Goal: Task Accomplishment & Management: Complete application form

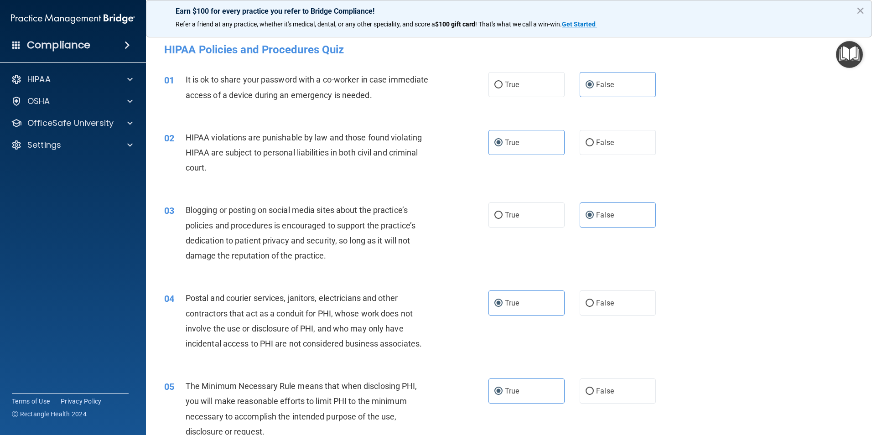
scroll to position [729, 0]
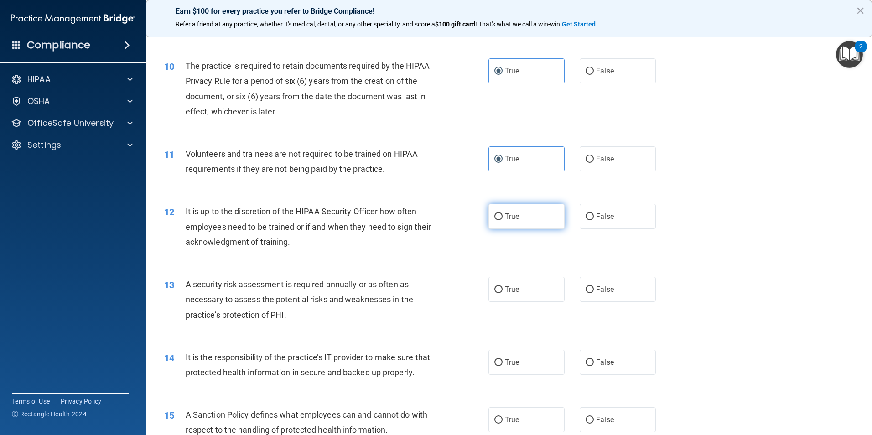
click at [495, 222] on label "True" at bounding box center [526, 216] width 76 height 25
click at [495, 220] on input "True" at bounding box center [498, 216] width 8 height 7
radio input "true"
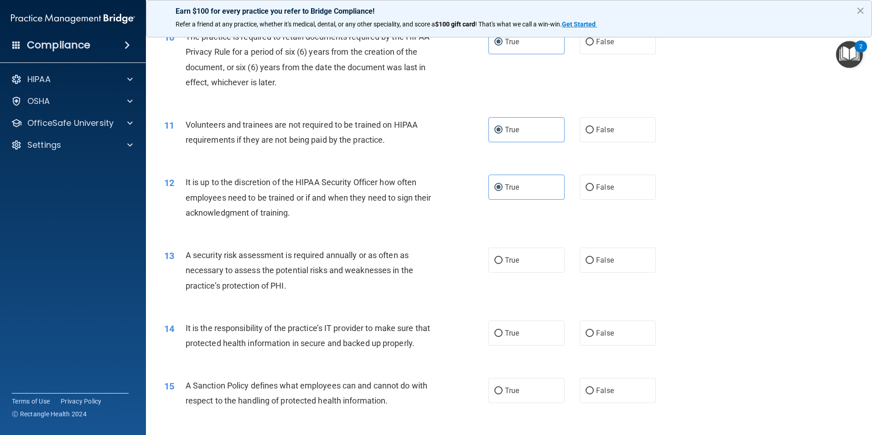
scroll to position [775, 0]
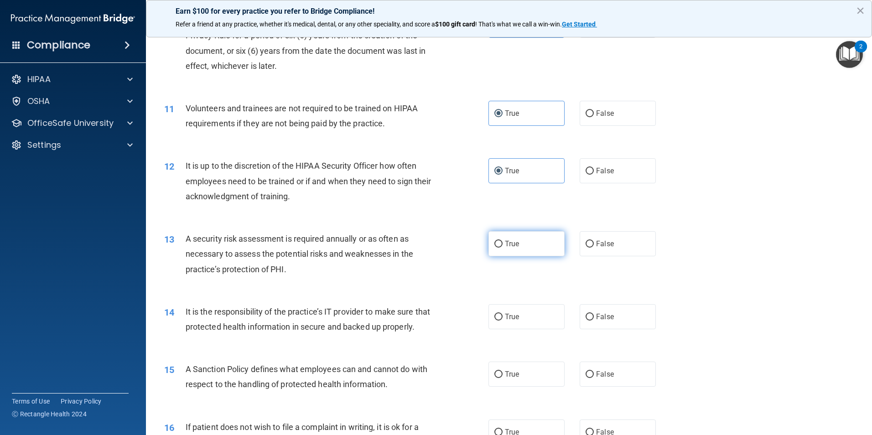
click at [505, 245] on span "True" at bounding box center [512, 243] width 14 height 9
click at [502, 245] on input "True" at bounding box center [498, 244] width 8 height 7
radio input "true"
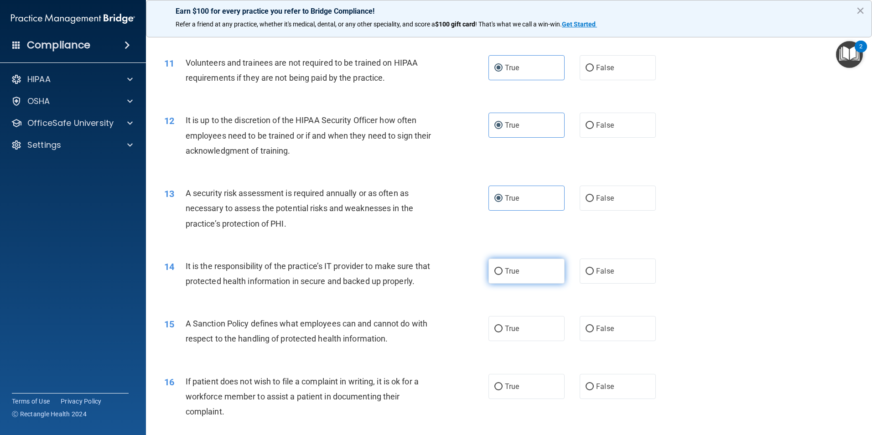
click at [503, 266] on label "True" at bounding box center [526, 271] width 76 height 25
click at [502, 268] on input "True" at bounding box center [498, 271] width 8 height 7
radio input "true"
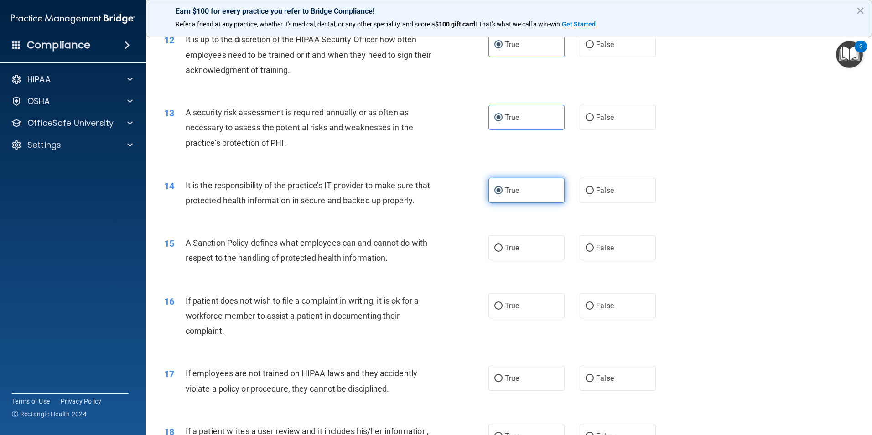
scroll to position [912, 0]
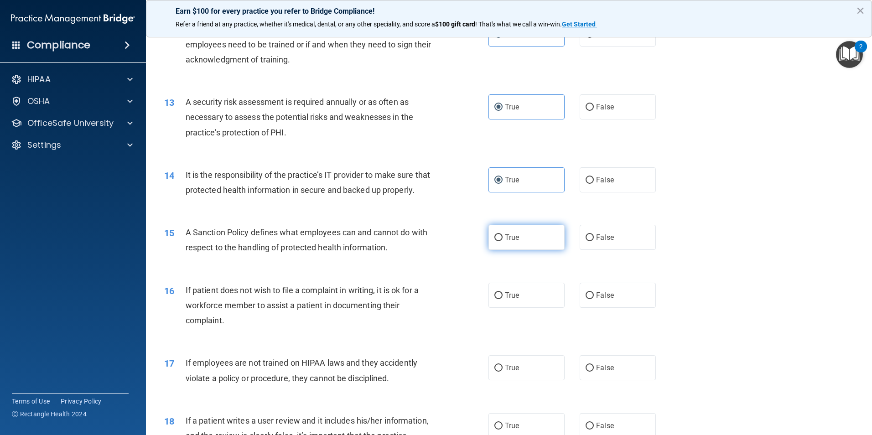
click at [521, 250] on label "True" at bounding box center [526, 237] width 76 height 25
click at [502, 241] on input "True" at bounding box center [498, 237] width 8 height 7
radio input "true"
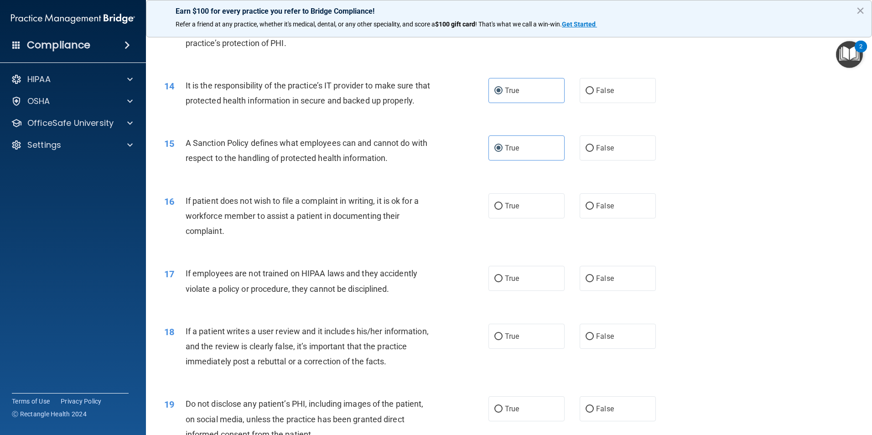
scroll to position [1003, 0]
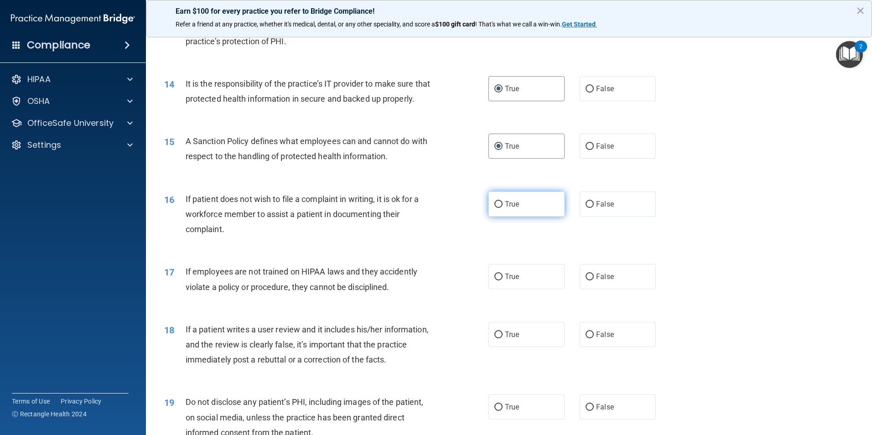
click at [490, 217] on label "True" at bounding box center [526, 203] width 76 height 25
click at [494, 208] on input "True" at bounding box center [498, 204] width 8 height 7
radio input "true"
click at [615, 289] on label "False" at bounding box center [617, 276] width 76 height 25
click at [594, 280] on input "False" at bounding box center [589, 277] width 8 height 7
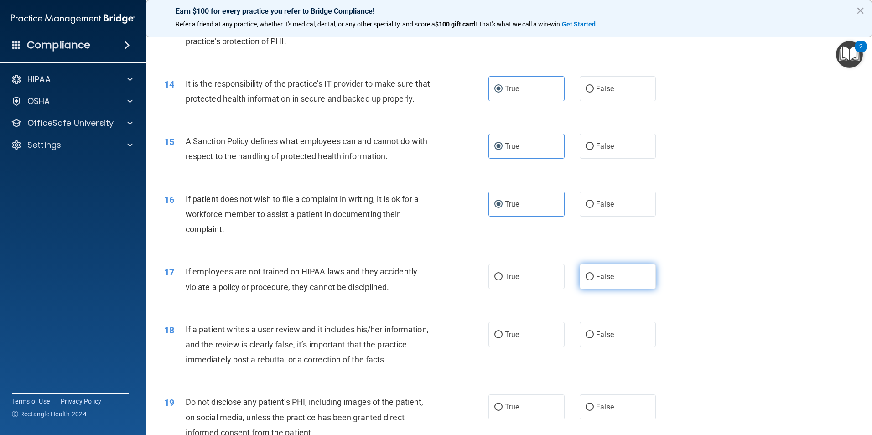
radio input "true"
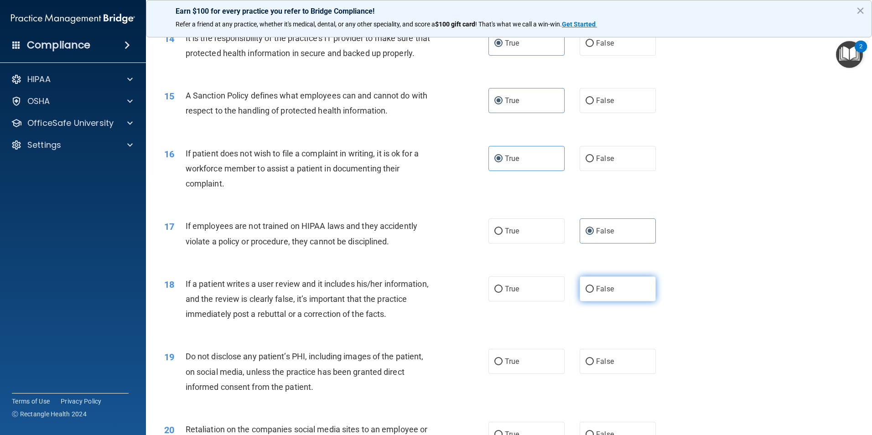
scroll to position [1094, 0]
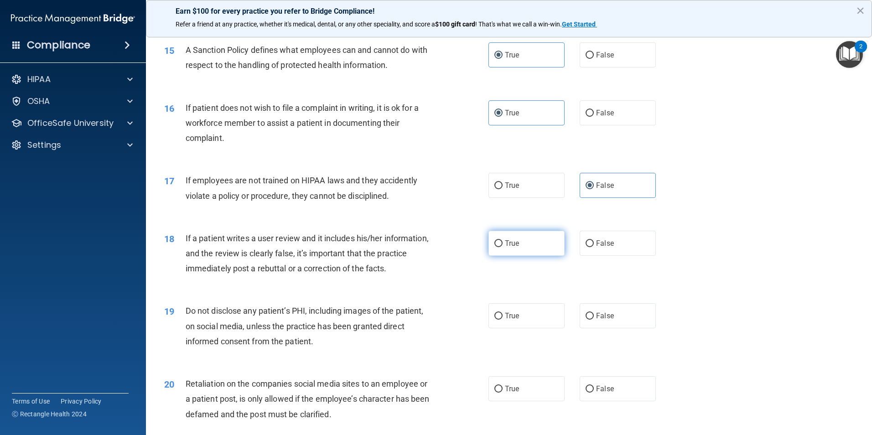
click at [505, 256] on label "True" at bounding box center [526, 243] width 76 height 25
click at [502, 247] on input "True" at bounding box center [498, 243] width 8 height 7
radio input "true"
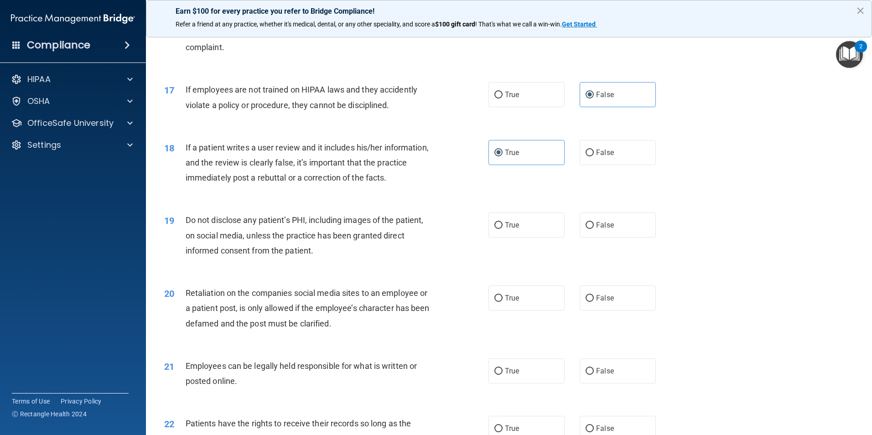
scroll to position [1185, 0]
click at [488, 237] on label "True" at bounding box center [526, 224] width 76 height 25
click at [494, 228] on input "True" at bounding box center [498, 225] width 8 height 7
radio input "true"
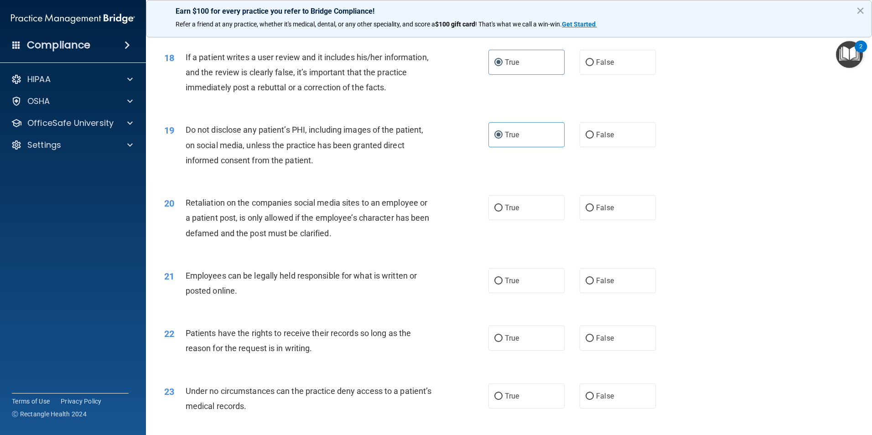
scroll to position [1277, 0]
click at [592, 219] on label "False" at bounding box center [617, 206] width 76 height 25
click at [592, 210] on input "False" at bounding box center [589, 206] width 8 height 7
radio input "true"
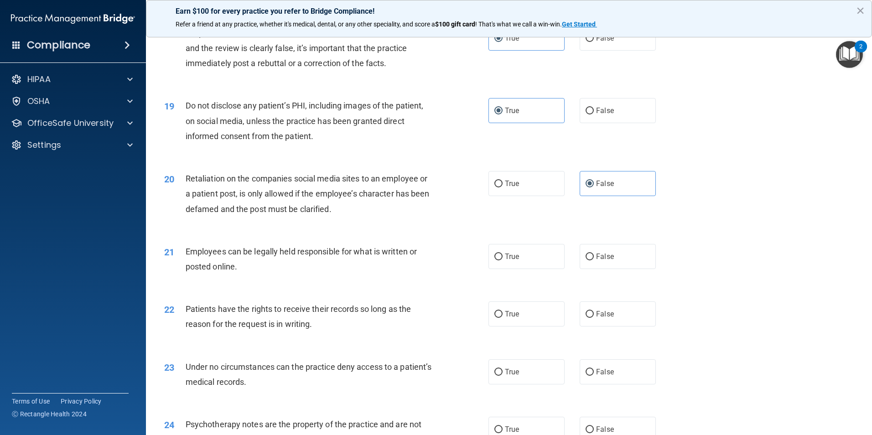
scroll to position [1322, 0]
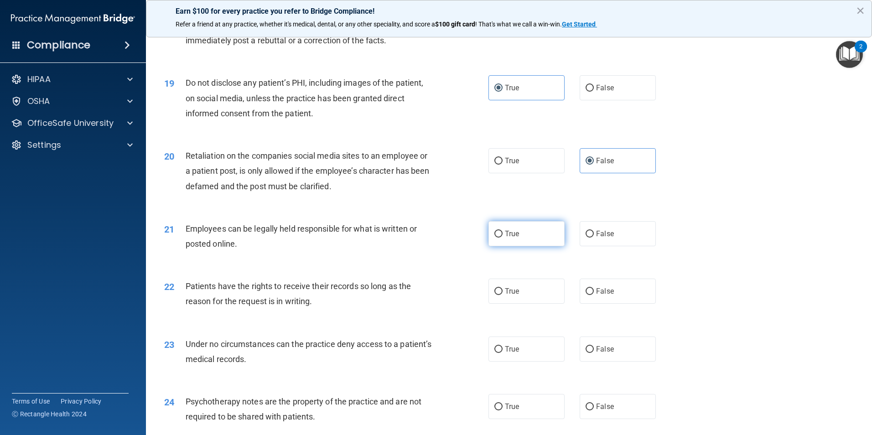
click at [508, 238] on span "True" at bounding box center [512, 233] width 14 height 9
click at [502, 238] on input "True" at bounding box center [498, 234] width 8 height 7
radio input "true"
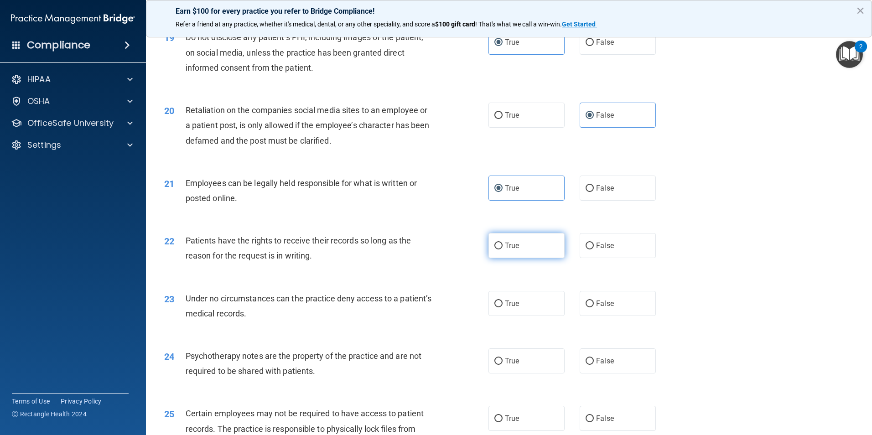
click at [505, 250] on span "True" at bounding box center [512, 245] width 14 height 9
click at [502, 249] on input "True" at bounding box center [498, 246] width 8 height 7
radio input "true"
click at [517, 316] on label "True" at bounding box center [526, 303] width 76 height 25
click at [502, 307] on input "True" at bounding box center [498, 303] width 8 height 7
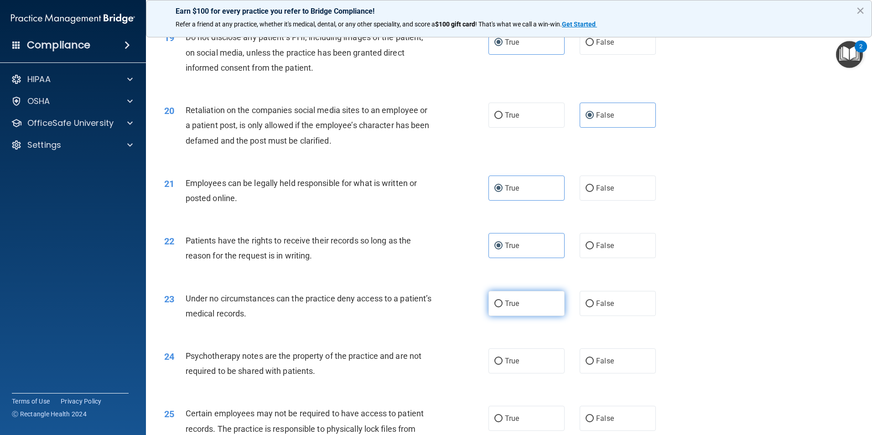
radio input "true"
click at [517, 316] on label "True" at bounding box center [526, 303] width 76 height 25
click at [502, 307] on input "True" at bounding box center [498, 303] width 8 height 7
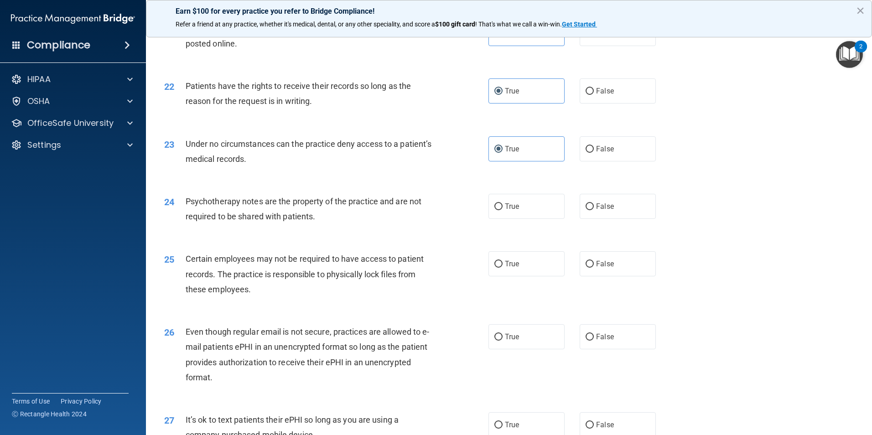
scroll to position [1550, 0]
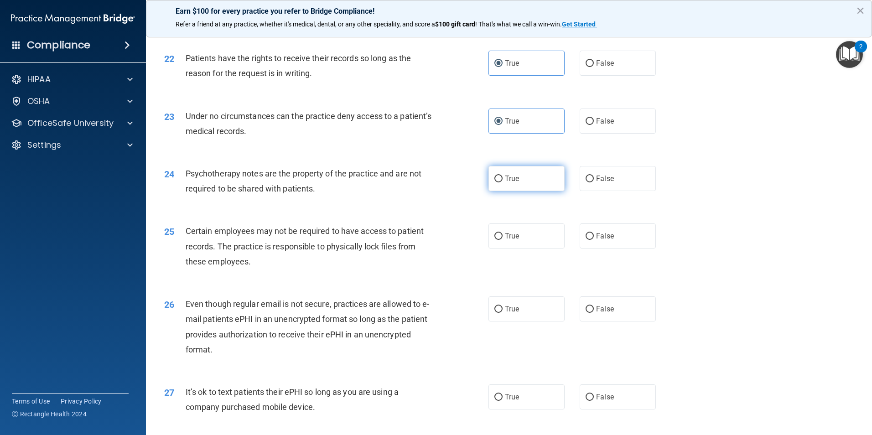
click at [488, 191] on label "True" at bounding box center [526, 178] width 76 height 25
click at [494, 182] on input "True" at bounding box center [498, 179] width 8 height 7
radio input "true"
click at [596, 125] on span "False" at bounding box center [605, 121] width 18 height 9
click at [594, 125] on input "False" at bounding box center [589, 121] width 8 height 7
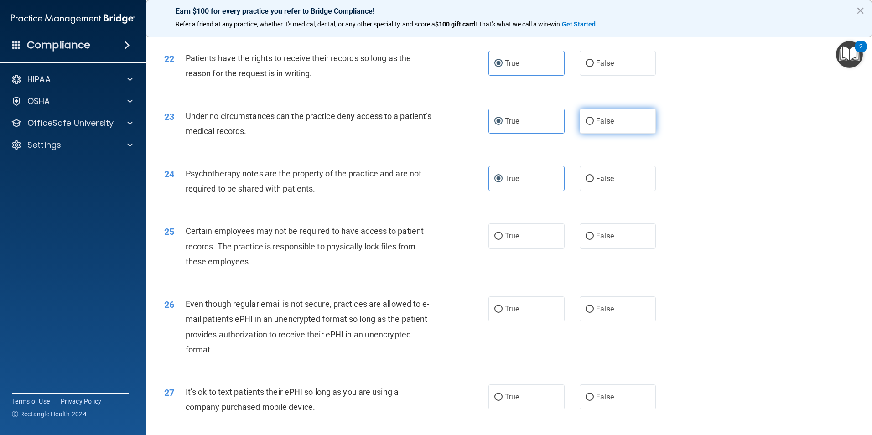
radio input "true"
radio input "false"
click at [613, 248] on label "False" at bounding box center [617, 235] width 76 height 25
click at [594, 240] on input "False" at bounding box center [589, 236] width 8 height 7
radio input "true"
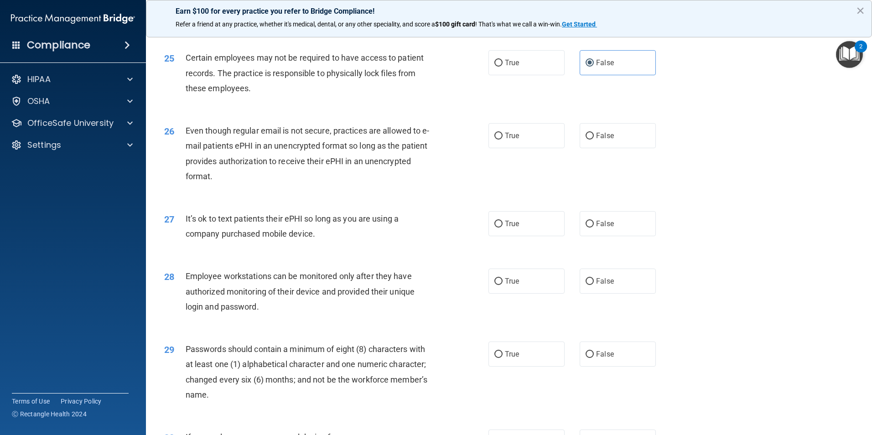
scroll to position [1733, 0]
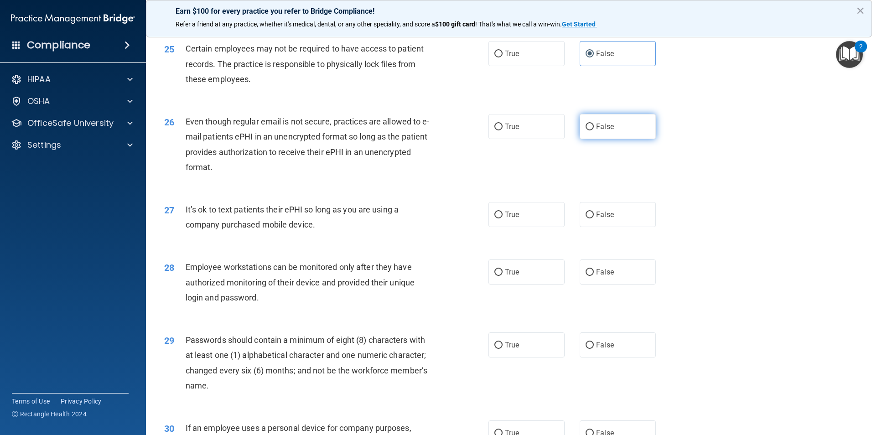
click at [586, 139] on label "False" at bounding box center [617, 126] width 76 height 25
click at [586, 130] on input "False" at bounding box center [589, 127] width 8 height 7
radio input "true"
click at [631, 227] on label "False" at bounding box center [617, 214] width 76 height 25
click at [594, 218] on input "False" at bounding box center [589, 215] width 8 height 7
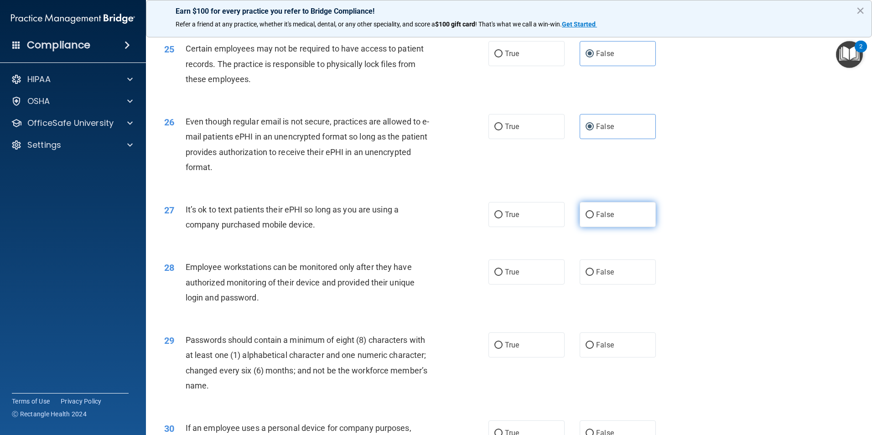
radio input "true"
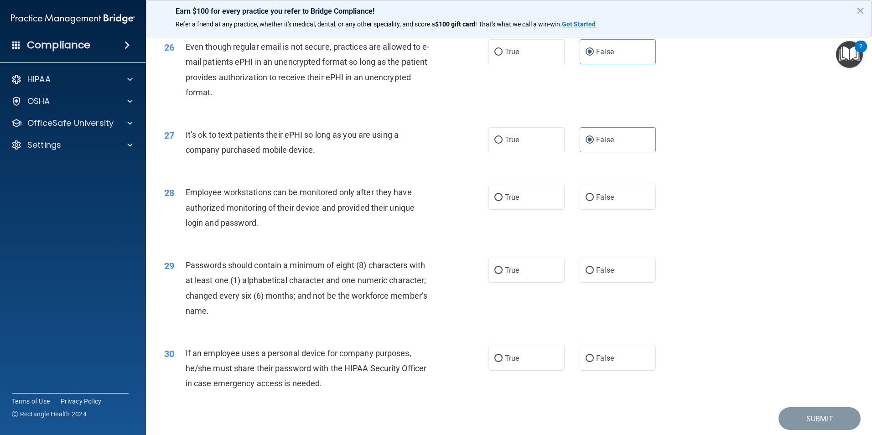
scroll to position [1824, 0]
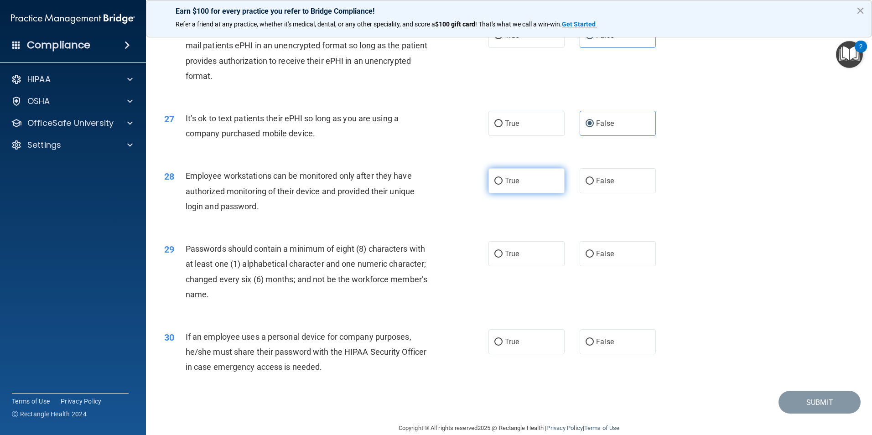
click at [517, 193] on label "True" at bounding box center [526, 180] width 76 height 25
click at [502, 185] on input "True" at bounding box center [498, 181] width 8 height 7
radio input "true"
click at [488, 264] on label "True" at bounding box center [526, 253] width 76 height 25
click at [494, 258] on input "True" at bounding box center [498, 254] width 8 height 7
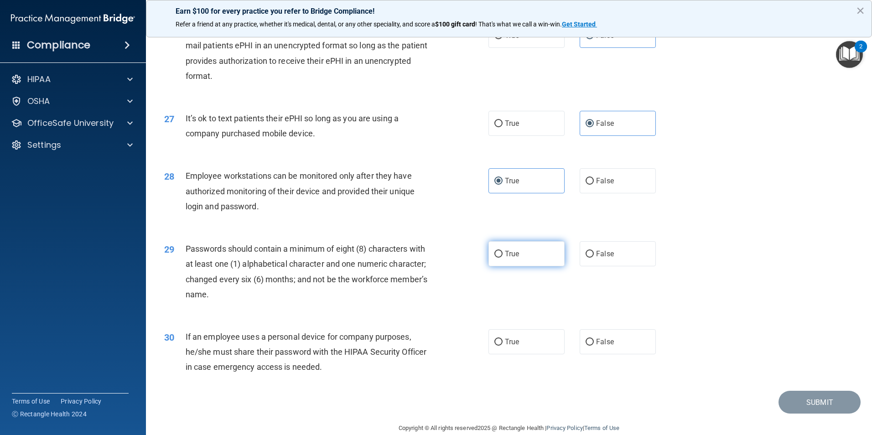
radio input "true"
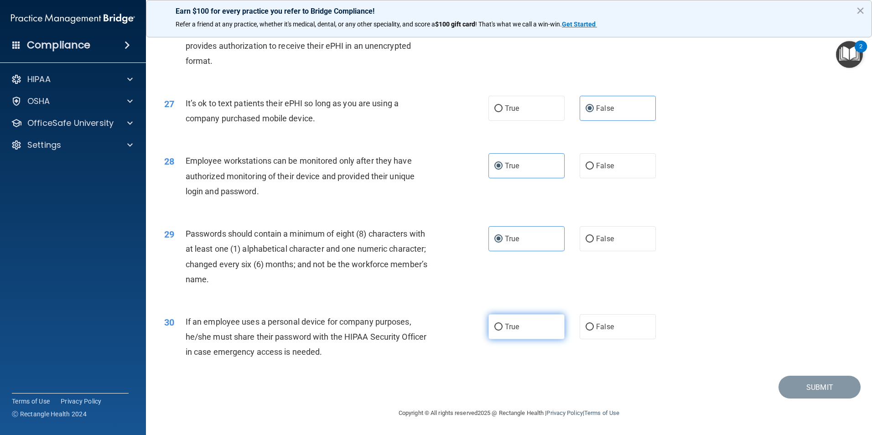
click at [501, 328] on label "True" at bounding box center [526, 326] width 76 height 25
click at [501, 328] on input "True" at bounding box center [498, 327] width 8 height 7
radio input "true"
click at [517, 323] on label "True" at bounding box center [526, 326] width 76 height 25
click at [502, 324] on input "True" at bounding box center [498, 327] width 8 height 7
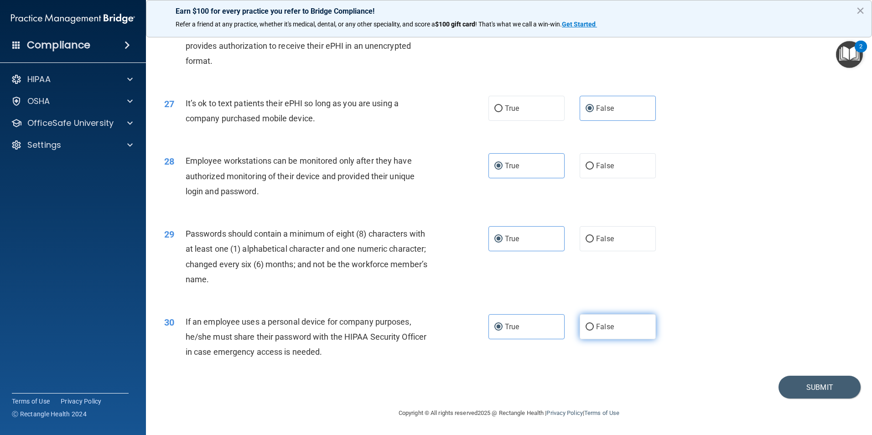
click at [584, 320] on label "False" at bounding box center [617, 326] width 76 height 25
click at [585, 324] on input "False" at bounding box center [589, 327] width 8 height 7
radio input "true"
click at [555, 341] on div "30 If an employee uses a personal device for company purposes, he/she must shar…" at bounding box center [508, 339] width 703 height 73
drag, startPoint x: 542, startPoint y: 329, endPoint x: 614, endPoint y: 341, distance: 72.7
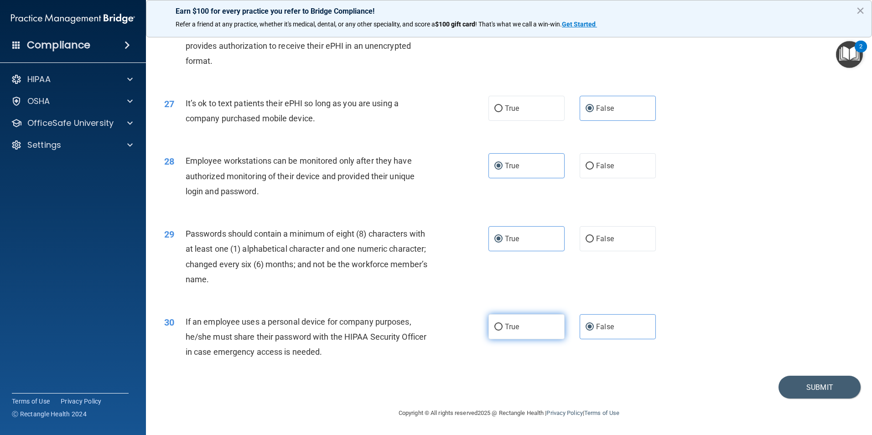
click at [543, 328] on label "True" at bounding box center [526, 326] width 76 height 25
click at [502, 328] on input "True" at bounding box center [498, 327] width 8 height 7
radio input "true"
radio input "false"
click at [800, 392] on button "Submit" at bounding box center [819, 387] width 82 height 23
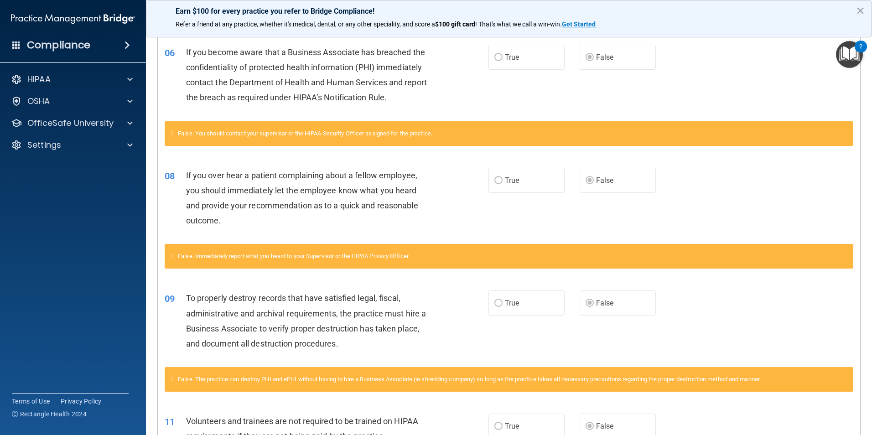
scroll to position [228, 0]
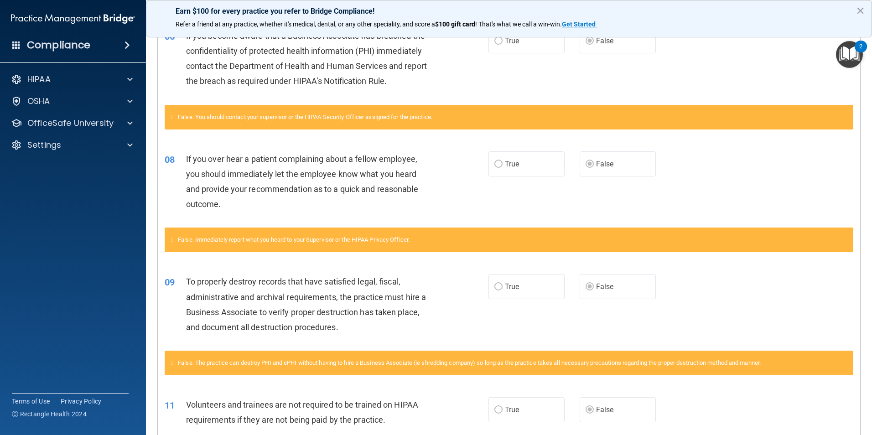
click at [287, 240] on span "False. Immediately report what you heard to your Supervisor or the HIPAA Privac…" at bounding box center [294, 239] width 232 height 7
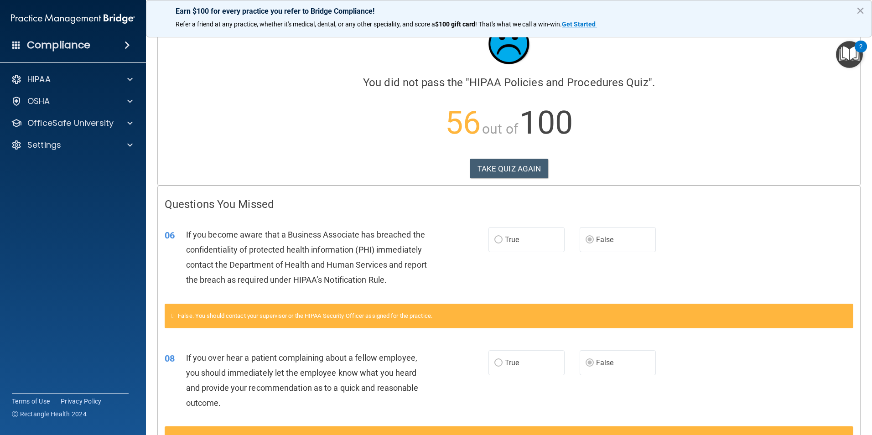
scroll to position [46, 0]
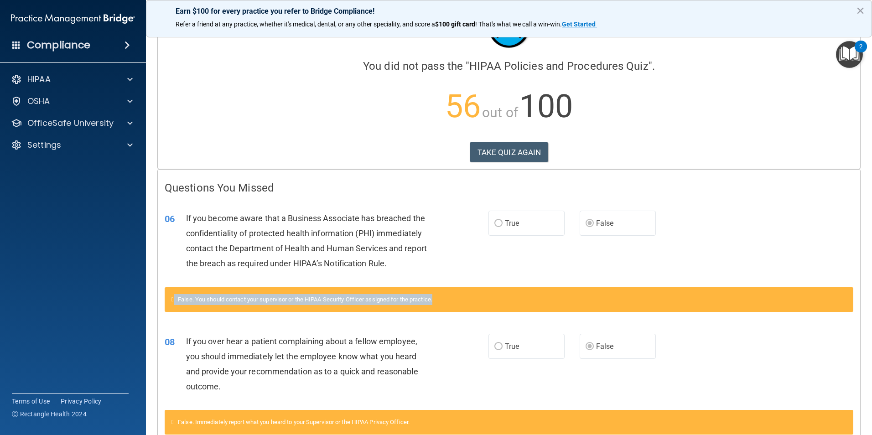
drag, startPoint x: 174, startPoint y: 301, endPoint x: 469, endPoint y: 317, distance: 295.4
click at [469, 317] on div "False. You should contact your supervisor or the HIPAA Security Officer assigne…" at bounding box center [509, 304] width 702 height 35
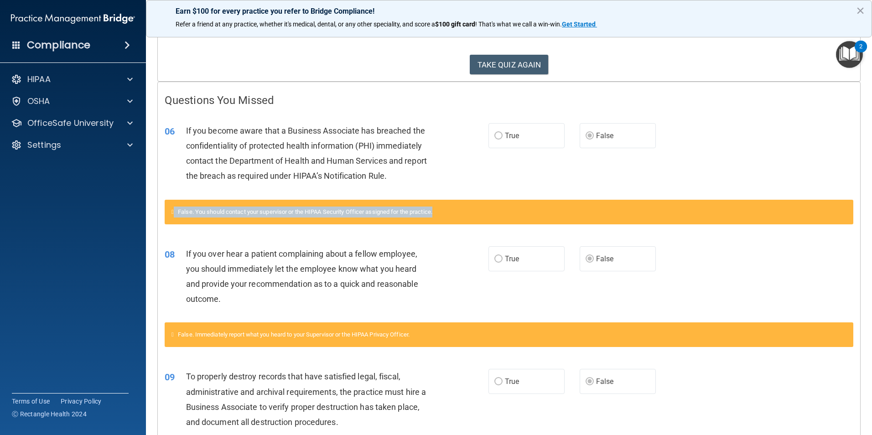
scroll to position [137, 0]
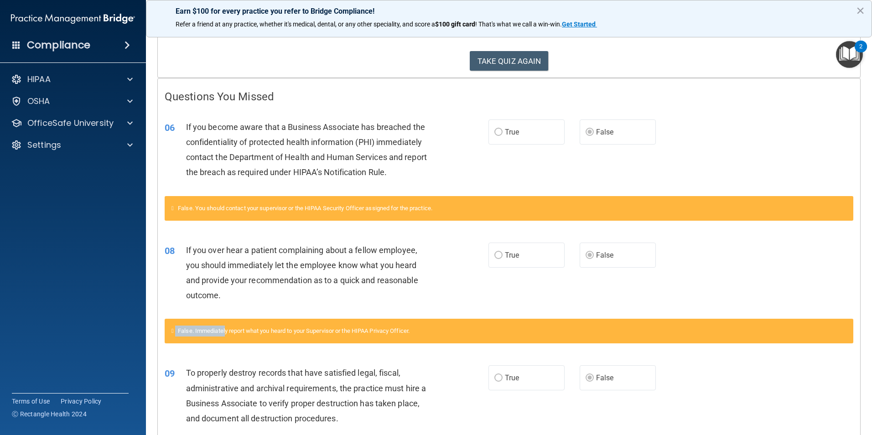
drag, startPoint x: 177, startPoint y: 332, endPoint x: 229, endPoint y: 332, distance: 52.0
click at [229, 332] on div "False. Immediately report what you heard to your Supervisor or the HIPAA Privac…" at bounding box center [509, 331] width 688 height 25
drag, startPoint x: 229, startPoint y: 332, endPoint x: 286, endPoint y: 347, distance: 58.6
click at [286, 347] on div "False. Immediately report what you heard to your Supervisor or the HIPAA Privac…" at bounding box center [509, 336] width 702 height 35
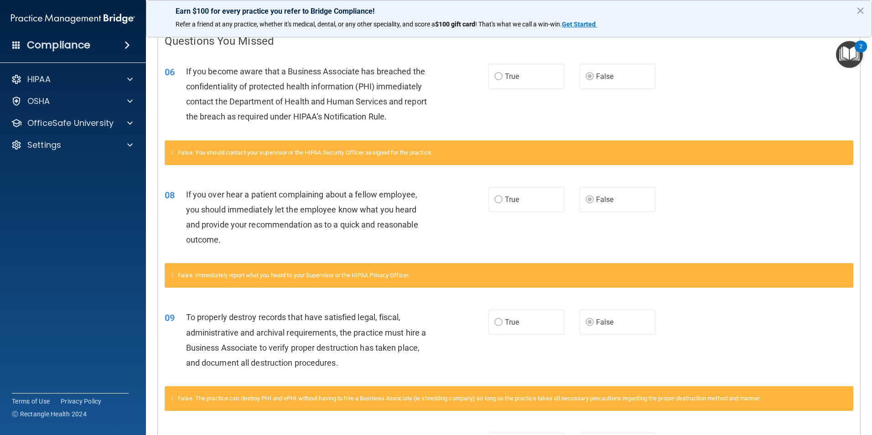
scroll to position [0, 0]
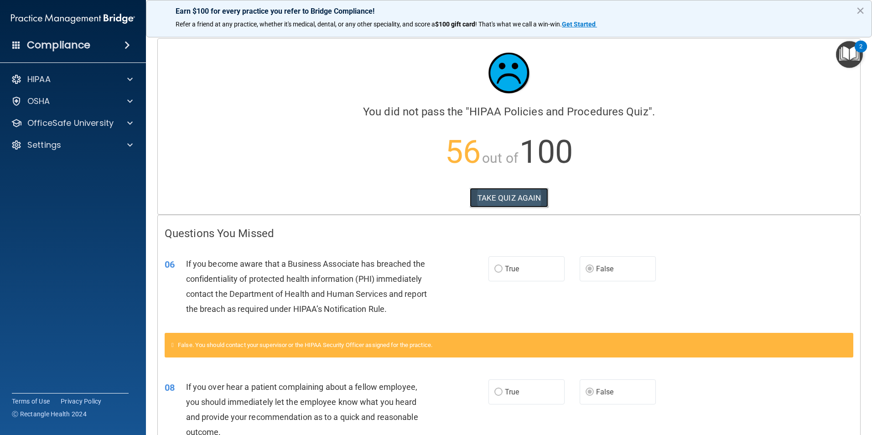
click at [507, 197] on button "TAKE QUIZ AGAIN" at bounding box center [509, 198] width 79 height 20
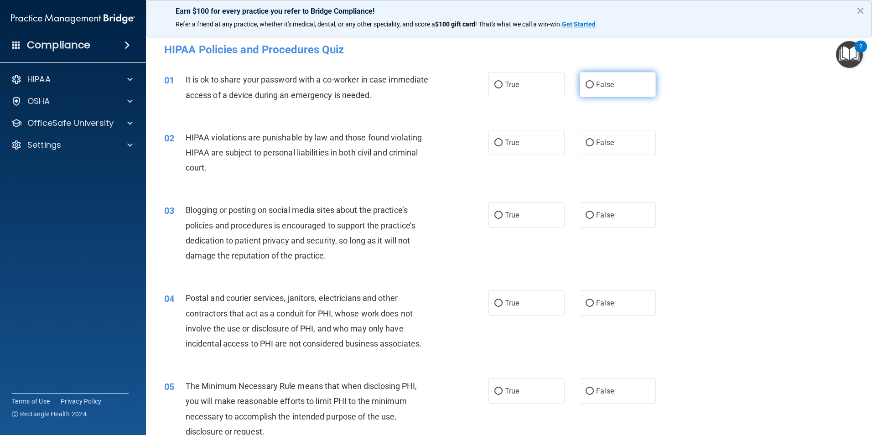
click at [607, 80] on label "False" at bounding box center [617, 84] width 76 height 25
click at [594, 82] on input "False" at bounding box center [589, 85] width 8 height 7
radio input "true"
click at [497, 142] on input "True" at bounding box center [498, 143] width 8 height 7
radio input "true"
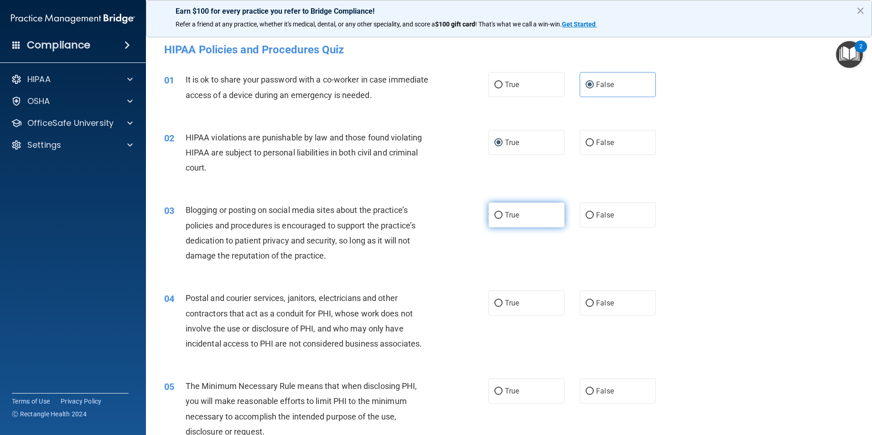
click at [514, 220] on label "True" at bounding box center [526, 214] width 76 height 25
click at [502, 219] on input "True" at bounding box center [498, 215] width 8 height 7
radio input "true"
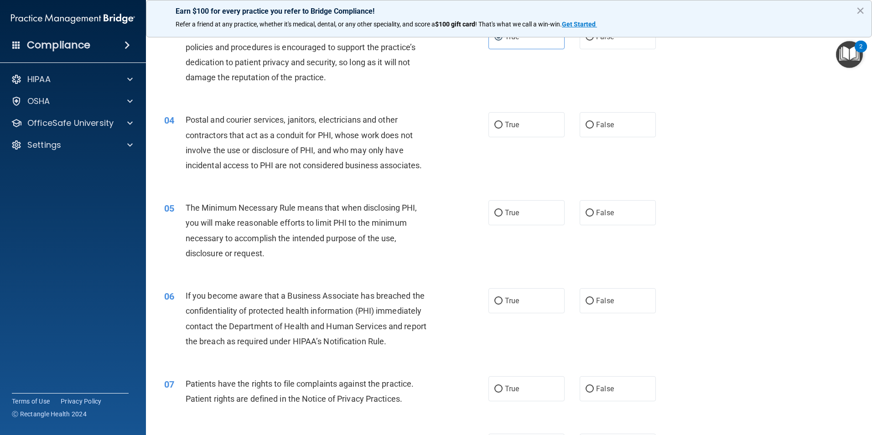
scroll to position [182, 0]
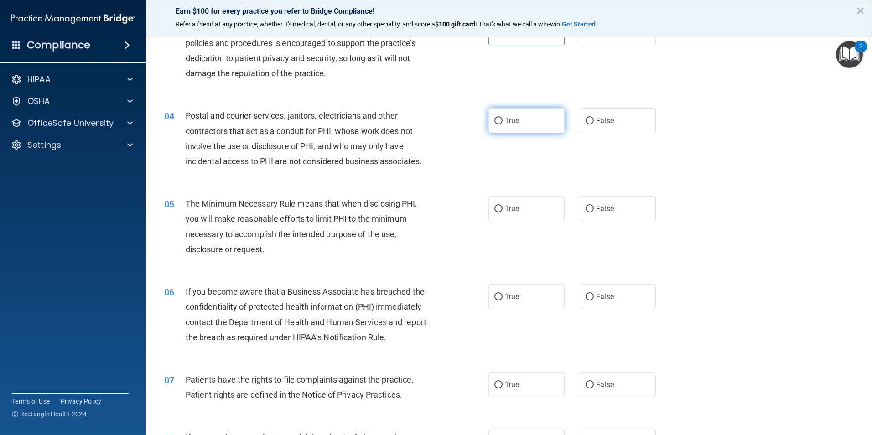
click at [544, 129] on label "True" at bounding box center [526, 120] width 76 height 25
click at [502, 124] on input "True" at bounding box center [498, 121] width 8 height 7
radio input "true"
click at [510, 215] on label "True" at bounding box center [526, 208] width 76 height 25
click at [502, 212] on input "True" at bounding box center [498, 209] width 8 height 7
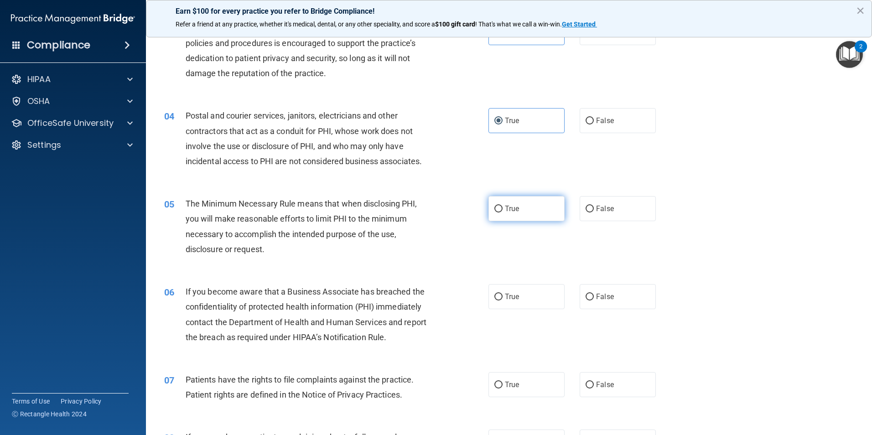
radio input "true"
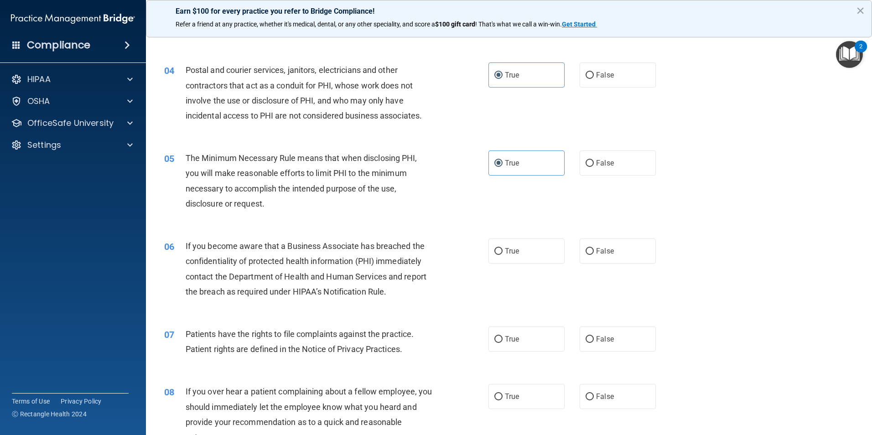
scroll to position [274, 0]
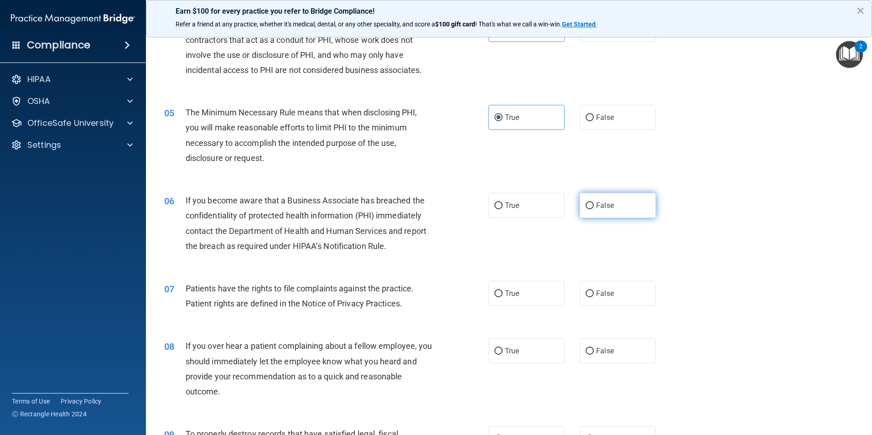
click at [584, 210] on label "False" at bounding box center [617, 205] width 76 height 25
click at [585, 209] on input "False" at bounding box center [589, 205] width 8 height 7
radio input "true"
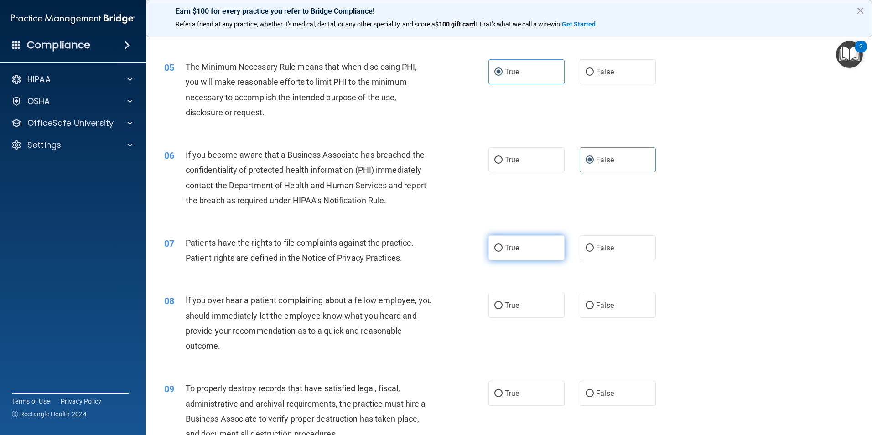
click at [533, 249] on label "True" at bounding box center [526, 247] width 76 height 25
click at [502, 249] on input "True" at bounding box center [498, 248] width 8 height 7
radio input "true"
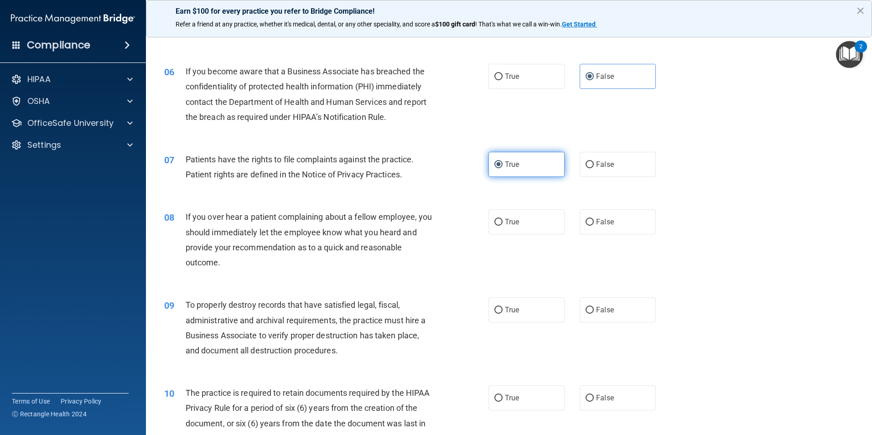
scroll to position [410, 0]
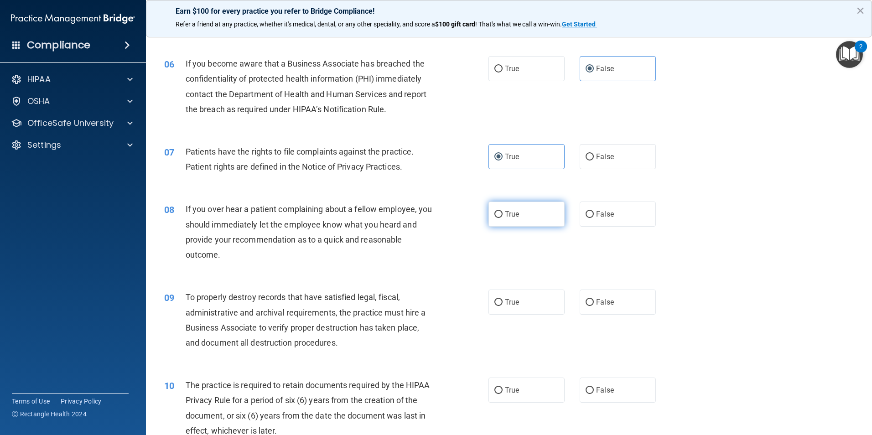
click at [506, 222] on label "True" at bounding box center [526, 214] width 76 height 25
click at [502, 218] on input "True" at bounding box center [498, 214] width 8 height 7
radio input "true"
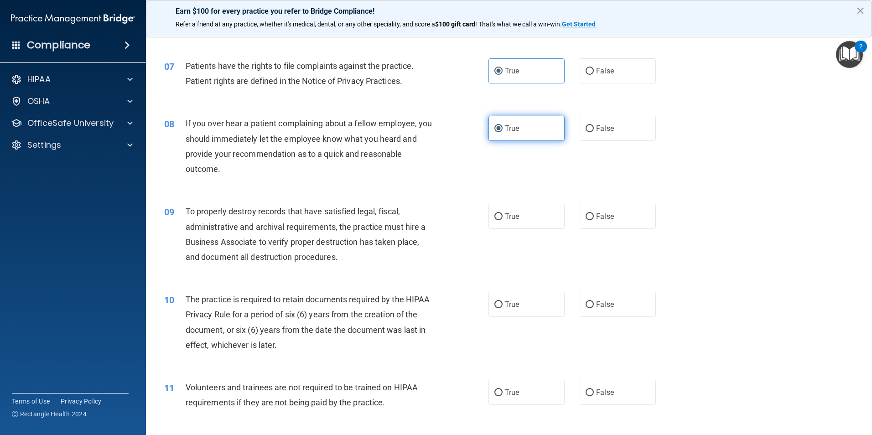
scroll to position [502, 0]
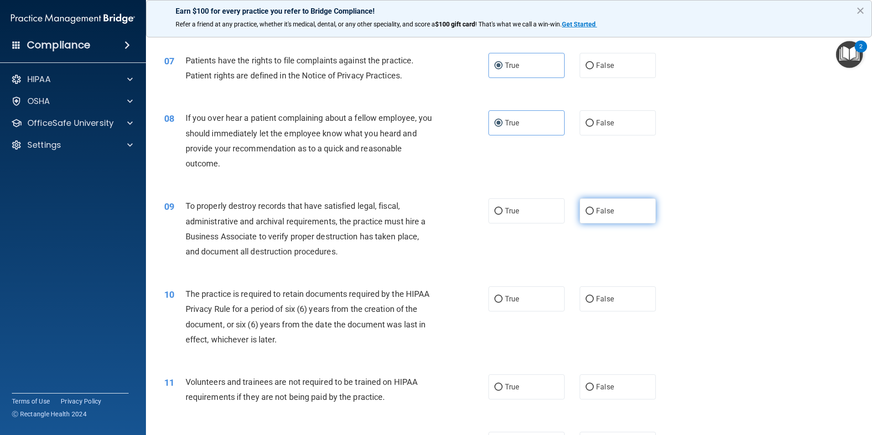
click at [588, 217] on label "False" at bounding box center [617, 210] width 76 height 25
click at [588, 215] on input "False" at bounding box center [589, 211] width 8 height 7
radio input "true"
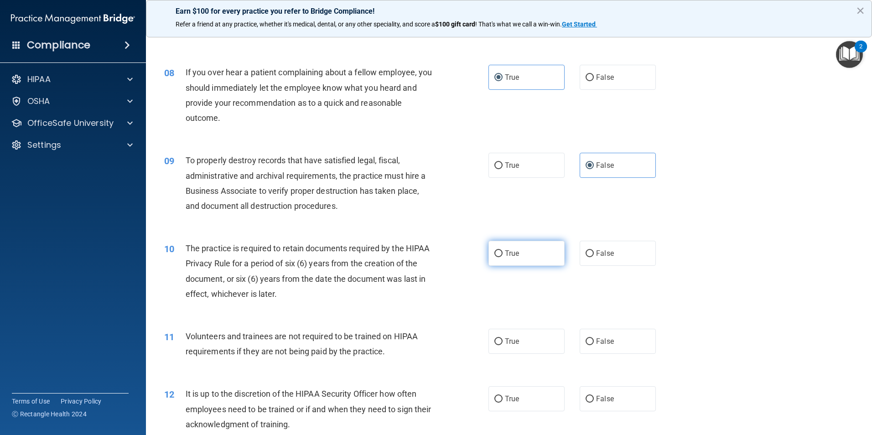
click at [517, 258] on label "True" at bounding box center [526, 253] width 76 height 25
click at [502, 257] on input "True" at bounding box center [498, 253] width 8 height 7
radio input "true"
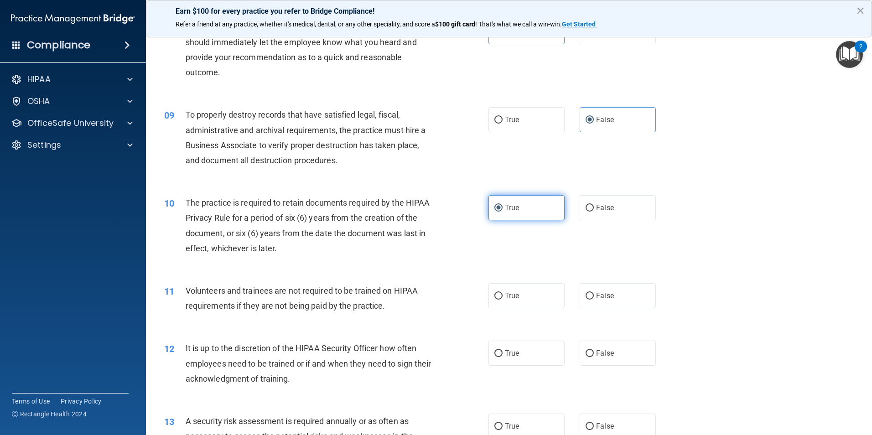
scroll to position [638, 0]
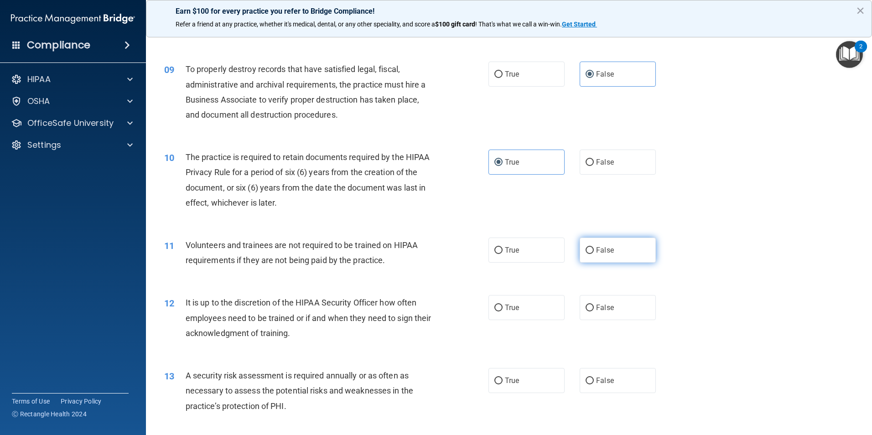
click at [591, 257] on label "False" at bounding box center [617, 250] width 76 height 25
click at [591, 254] on input "False" at bounding box center [589, 250] width 8 height 7
radio input "true"
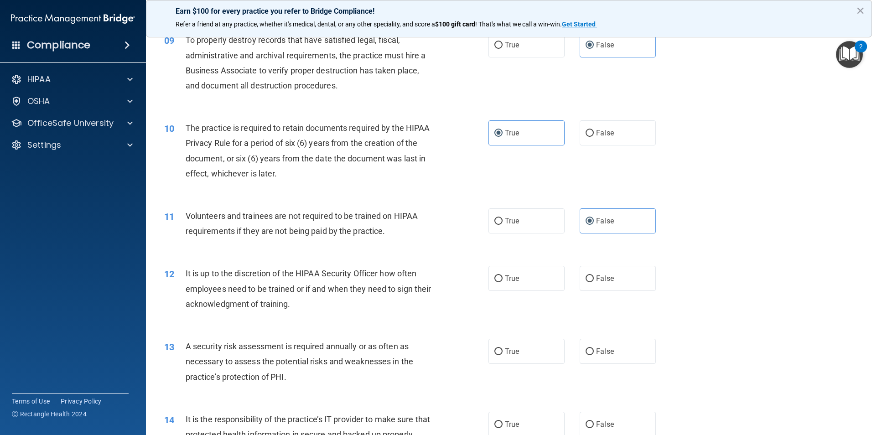
scroll to position [684, 0]
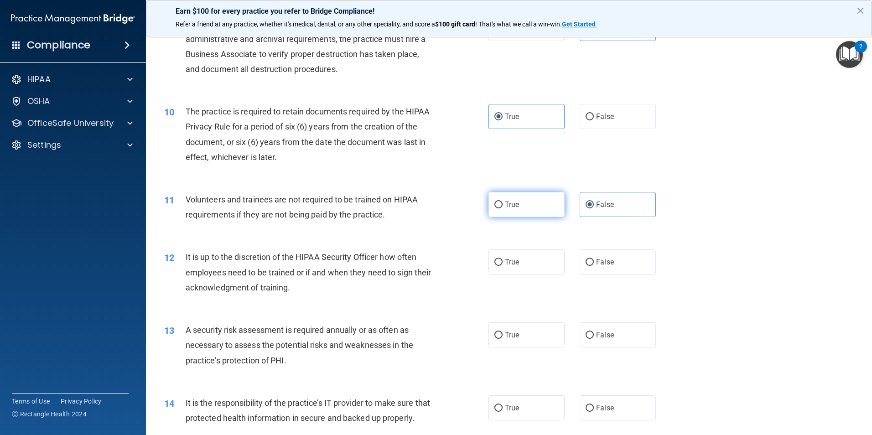
click at [528, 202] on label "True" at bounding box center [526, 204] width 76 height 25
click at [502, 202] on input "True" at bounding box center [498, 205] width 8 height 7
radio input "true"
radio input "false"
click at [629, 264] on label "False" at bounding box center [617, 261] width 76 height 25
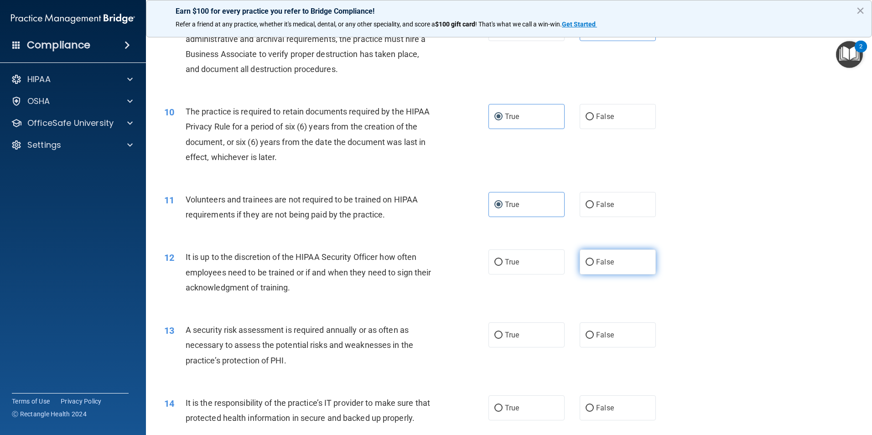
click at [594, 264] on input "False" at bounding box center [589, 262] width 8 height 7
radio input "true"
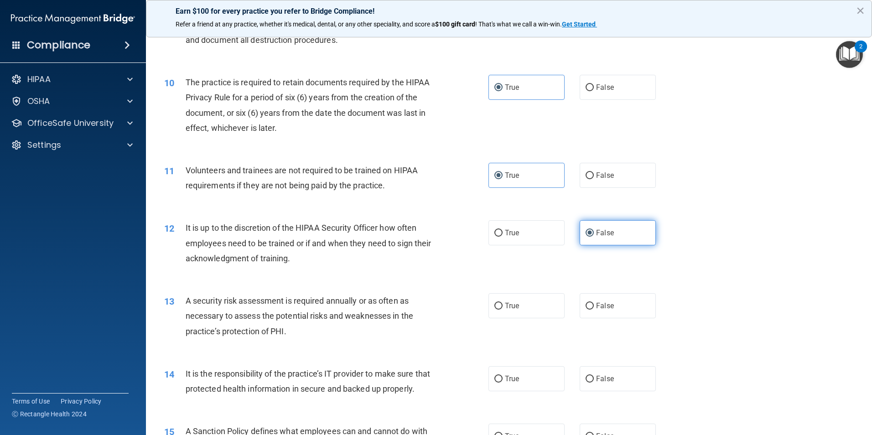
scroll to position [729, 0]
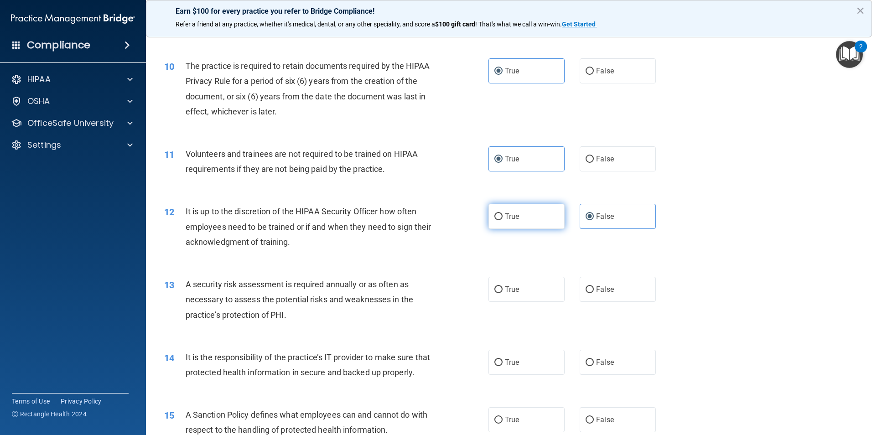
click at [551, 221] on label "True" at bounding box center [526, 216] width 76 height 25
click at [502, 220] on input "True" at bounding box center [498, 216] width 8 height 7
radio input "true"
radio input "false"
click at [512, 295] on label "True" at bounding box center [526, 289] width 76 height 25
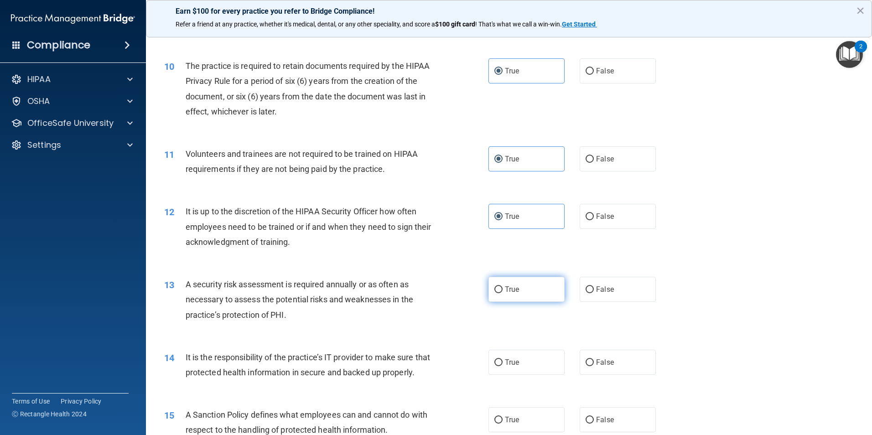
click at [502, 293] on input "True" at bounding box center [498, 289] width 8 height 7
radio input "true"
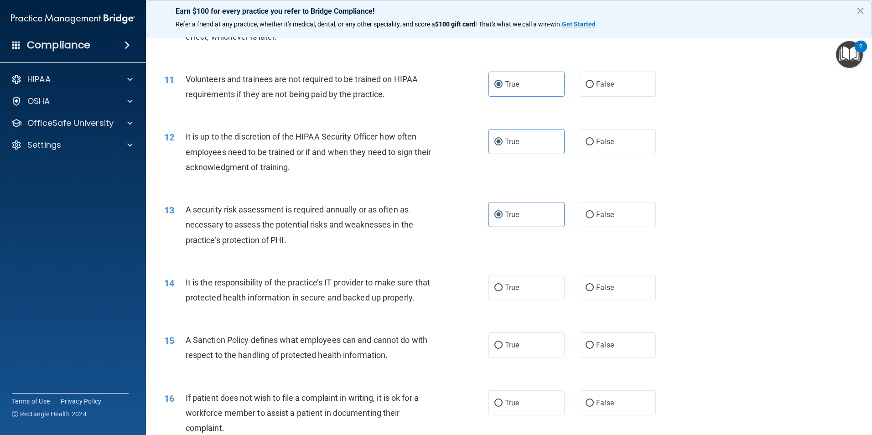
scroll to position [821, 0]
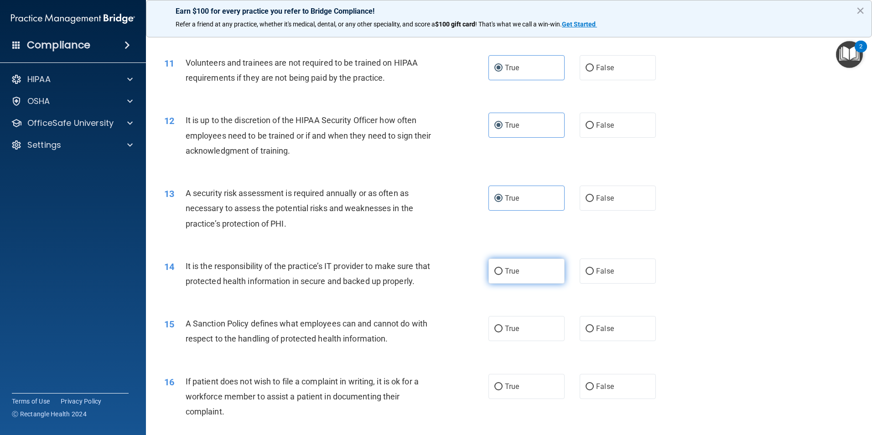
click at [493, 279] on label "True" at bounding box center [526, 271] width 76 height 25
click at [494, 275] on input "True" at bounding box center [498, 271] width 8 height 7
radio input "true"
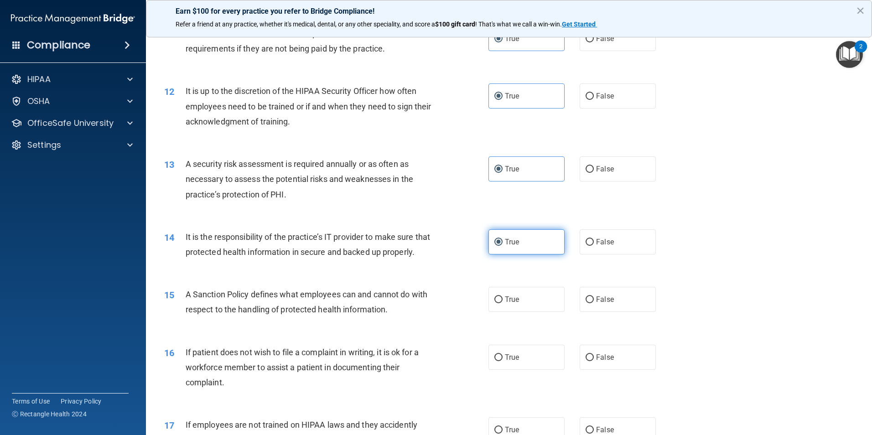
scroll to position [866, 0]
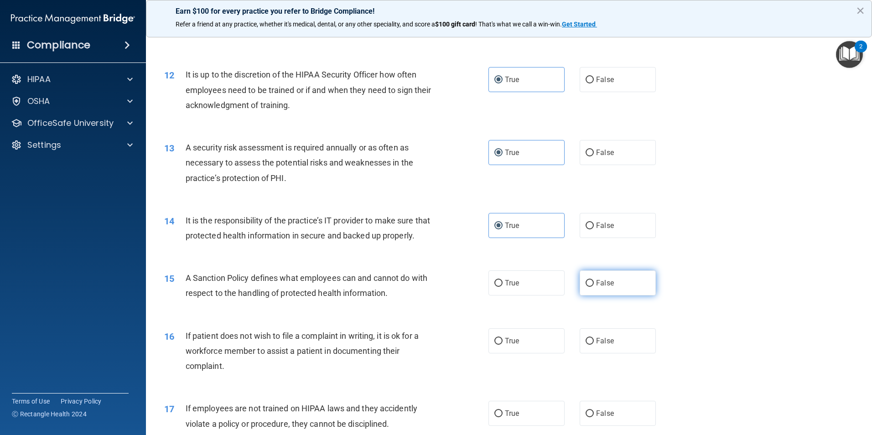
click at [591, 295] on label "False" at bounding box center [617, 282] width 76 height 25
click at [591, 287] on input "False" at bounding box center [589, 283] width 8 height 7
radio input "true"
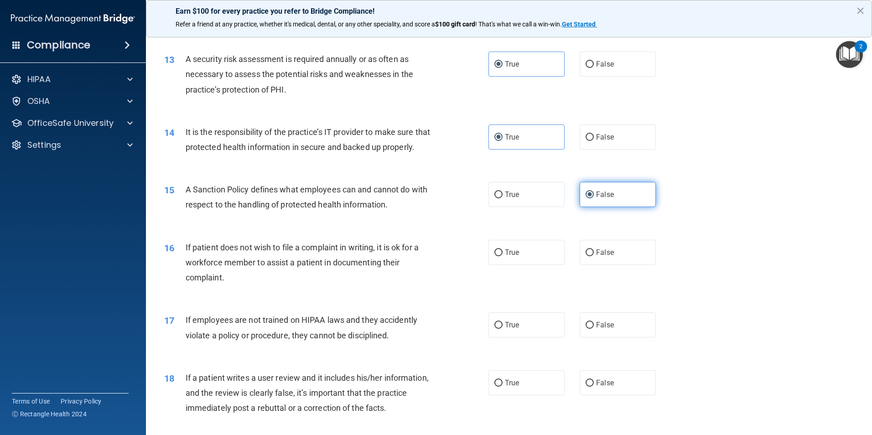
scroll to position [957, 0]
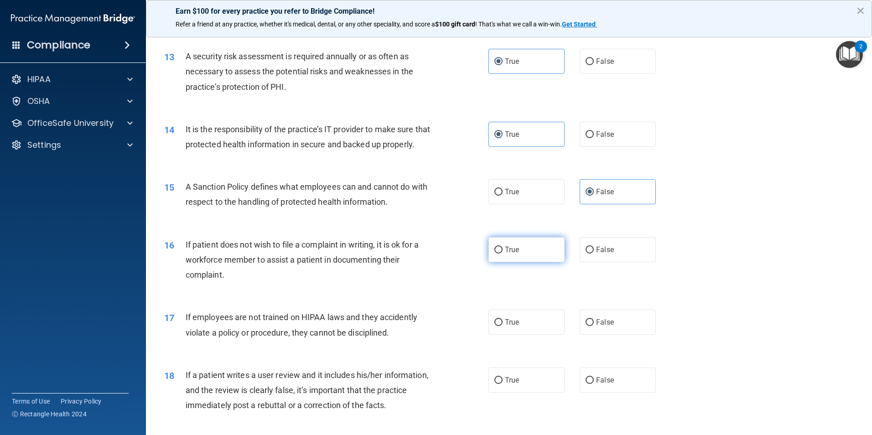
click at [500, 262] on label "True" at bounding box center [526, 249] width 76 height 25
click at [500, 253] on input "True" at bounding box center [498, 250] width 8 height 7
radio input "true"
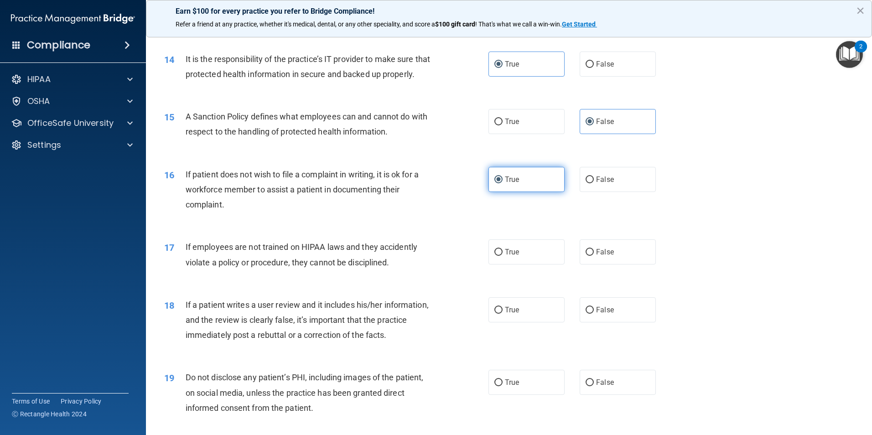
scroll to position [1049, 0]
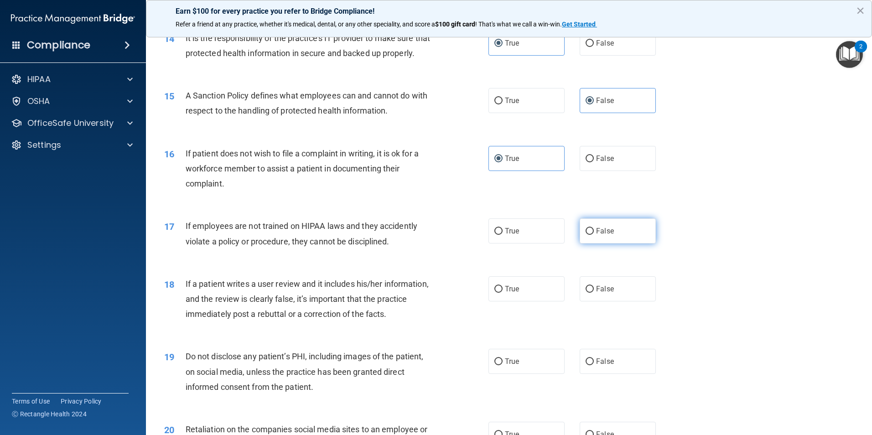
click at [611, 243] on label "False" at bounding box center [617, 230] width 76 height 25
click at [594, 235] on input "False" at bounding box center [589, 231] width 8 height 7
radio input "true"
click at [541, 301] on label "True" at bounding box center [526, 288] width 76 height 25
click at [502, 293] on input "True" at bounding box center [498, 289] width 8 height 7
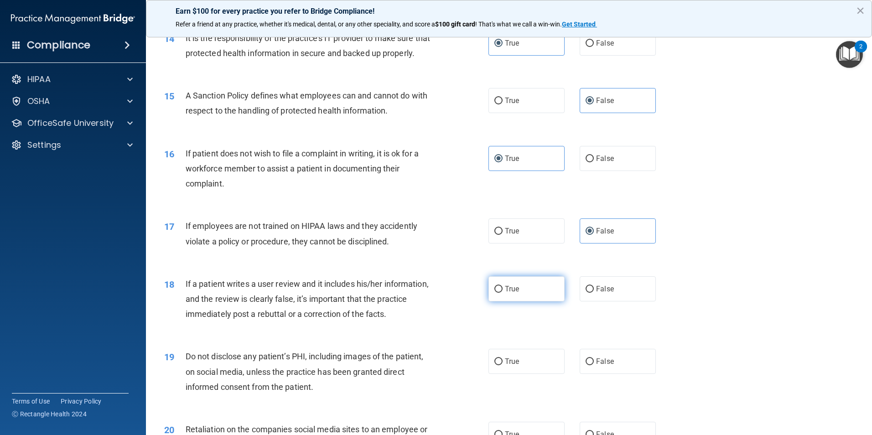
radio input "true"
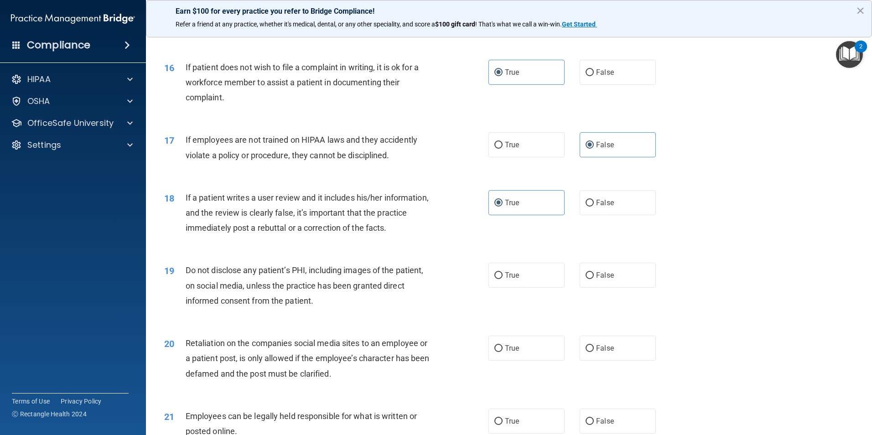
scroll to position [1140, 0]
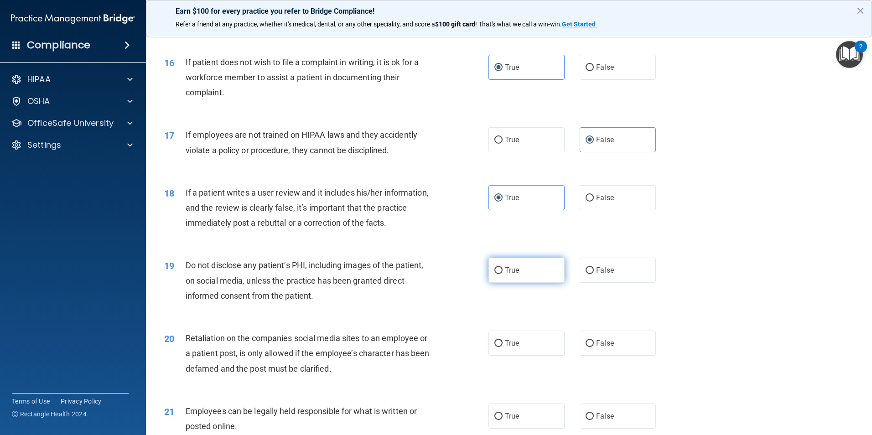
click at [521, 283] on label "True" at bounding box center [526, 270] width 76 height 25
click at [502, 274] on input "True" at bounding box center [498, 270] width 8 height 7
radio input "true"
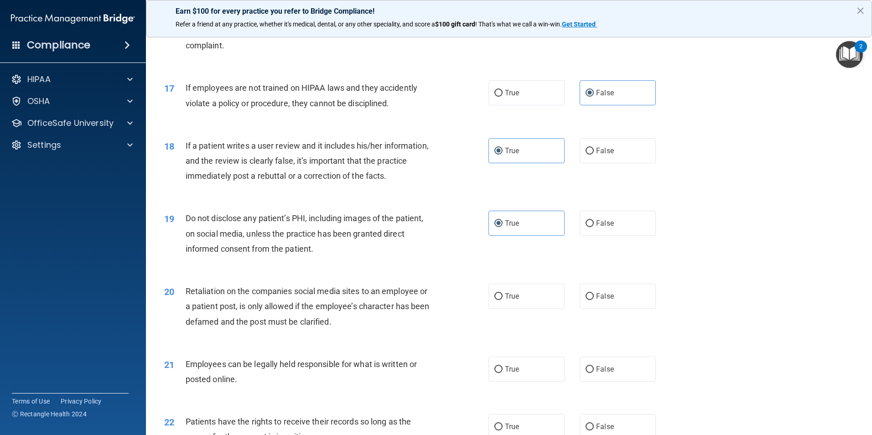
scroll to position [1231, 0]
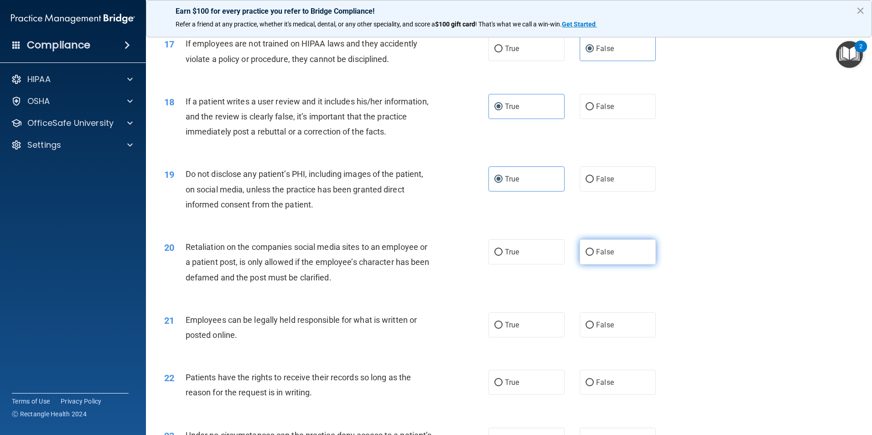
click at [596, 256] on span "False" at bounding box center [605, 252] width 18 height 9
click at [592, 256] on input "False" at bounding box center [589, 252] width 8 height 7
radio input "true"
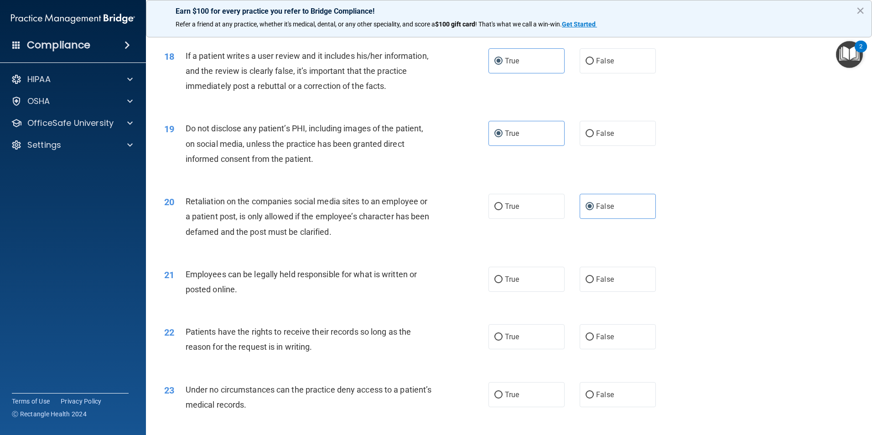
scroll to position [1322, 0]
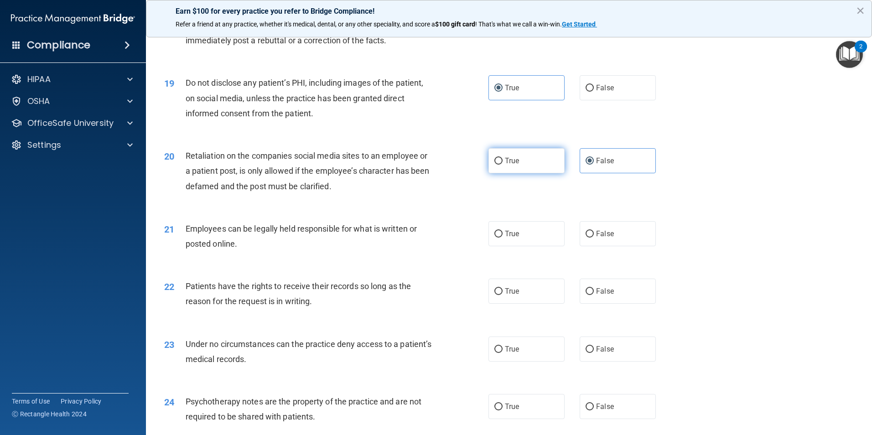
click at [528, 173] on label "True" at bounding box center [526, 160] width 76 height 25
click at [502, 165] on input "True" at bounding box center [498, 161] width 8 height 7
radio input "true"
radio input "false"
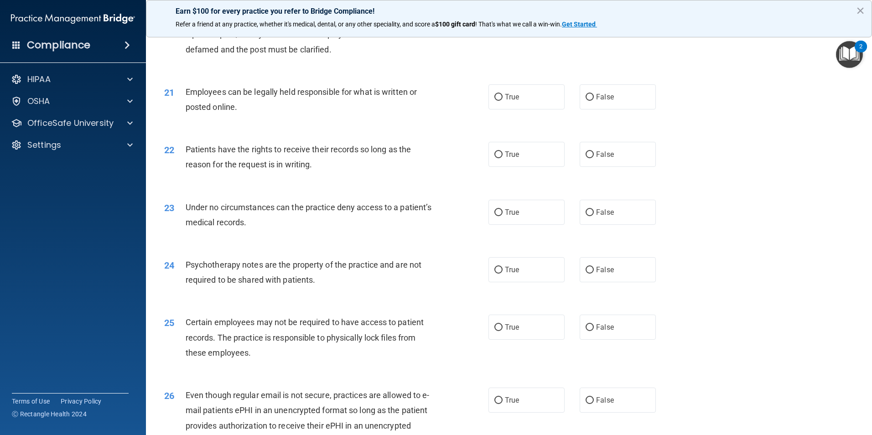
scroll to position [1413, 0]
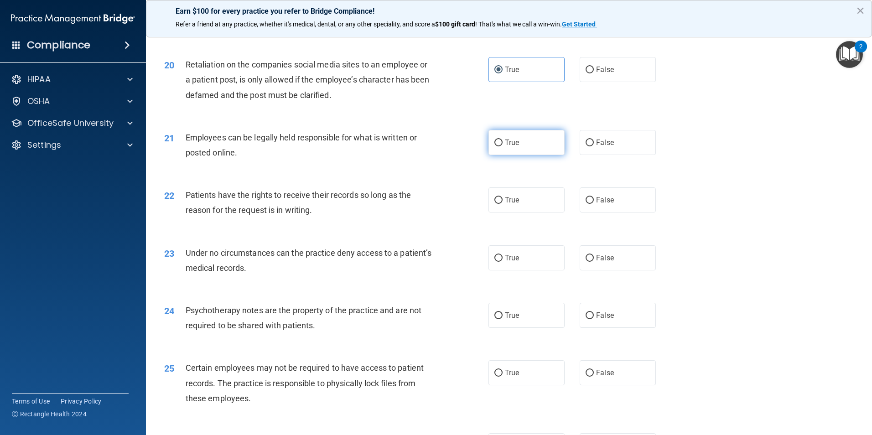
click at [546, 155] on label "True" at bounding box center [526, 142] width 76 height 25
click at [502, 146] on input "True" at bounding box center [498, 143] width 8 height 7
radio input "true"
click at [506, 204] on span "True" at bounding box center [512, 200] width 14 height 9
click at [502, 204] on input "True" at bounding box center [498, 200] width 8 height 7
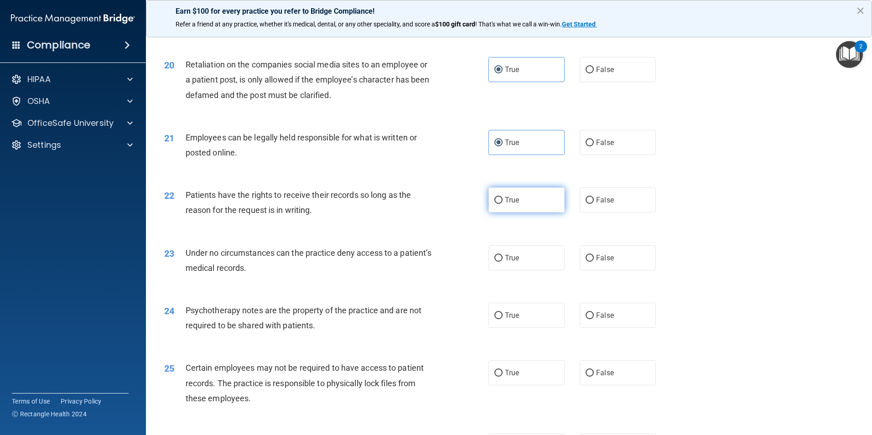
radio input "true"
click at [624, 270] on label "False" at bounding box center [617, 257] width 76 height 25
click at [594, 262] on input "False" at bounding box center [589, 258] width 8 height 7
radio input "true"
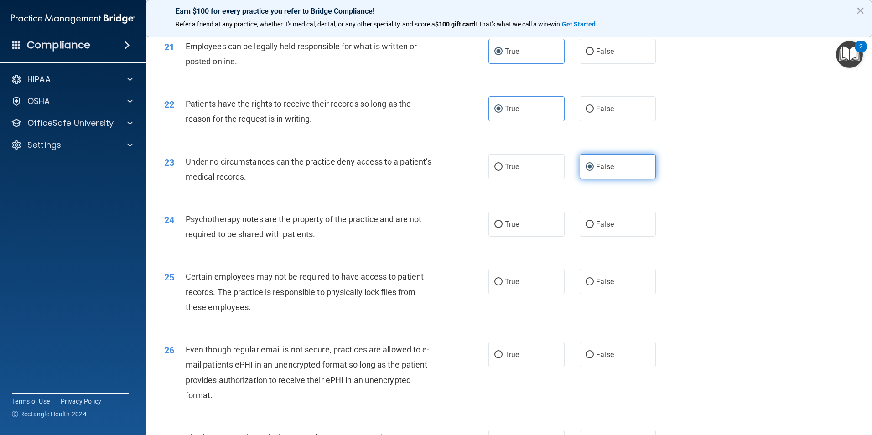
scroll to position [1550, 0]
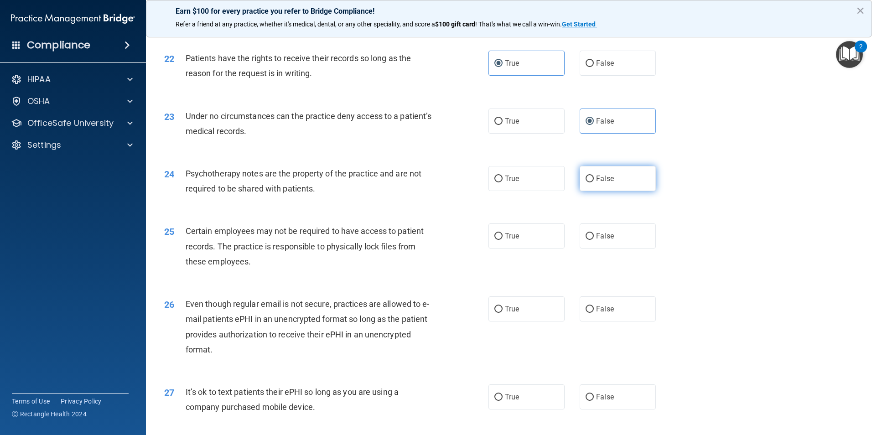
click at [579, 191] on label "False" at bounding box center [617, 178] width 76 height 25
click at [585, 182] on input "False" at bounding box center [589, 179] width 8 height 7
radio input "true"
click at [528, 248] on label "True" at bounding box center [526, 235] width 76 height 25
click at [502, 240] on input "True" at bounding box center [498, 236] width 8 height 7
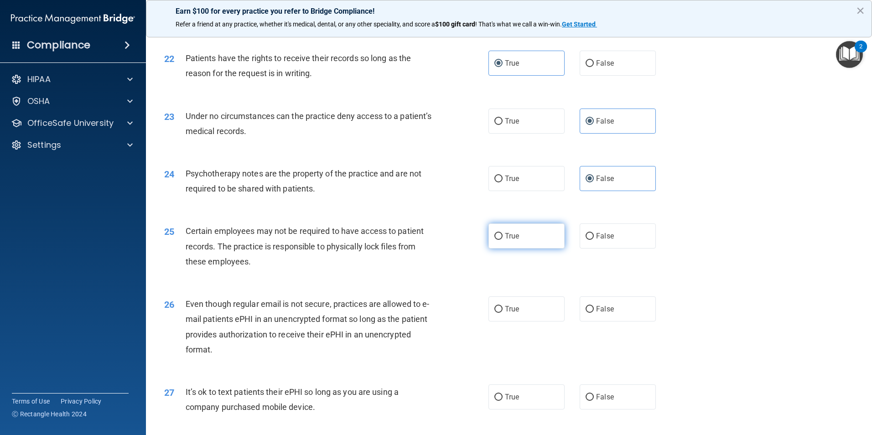
radio input "true"
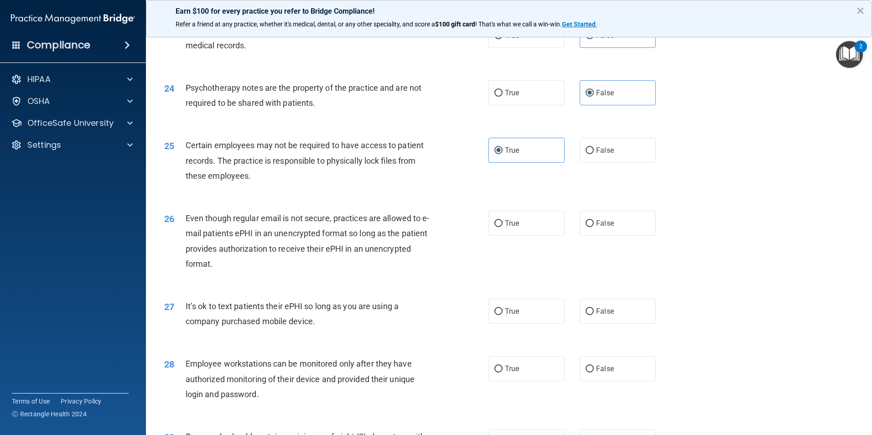
scroll to position [1641, 0]
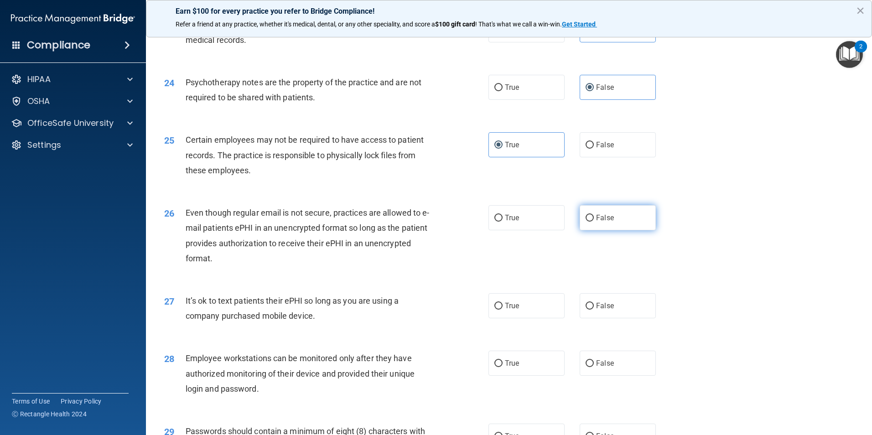
click at [588, 222] on input "False" at bounding box center [589, 218] width 8 height 7
radio input "true"
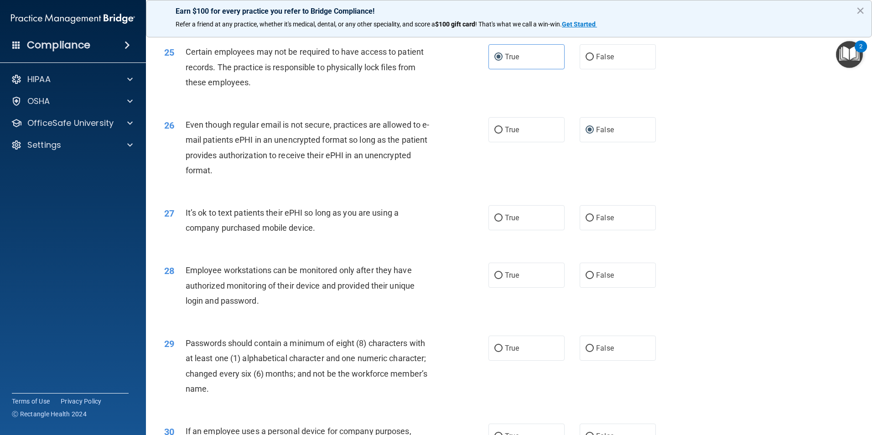
scroll to position [1733, 0]
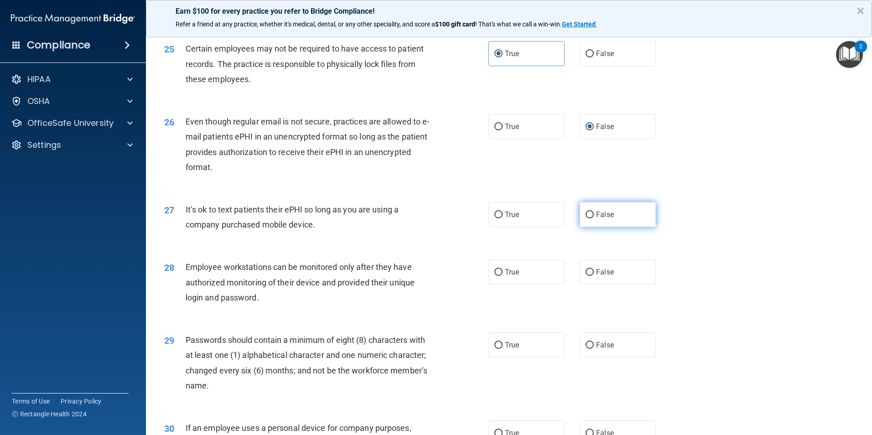
click at [614, 227] on label "False" at bounding box center [617, 214] width 76 height 25
click at [594, 218] on input "False" at bounding box center [589, 215] width 8 height 7
radio input "true"
click at [515, 276] on span "True" at bounding box center [512, 272] width 14 height 9
click at [502, 276] on input "True" at bounding box center [498, 272] width 8 height 7
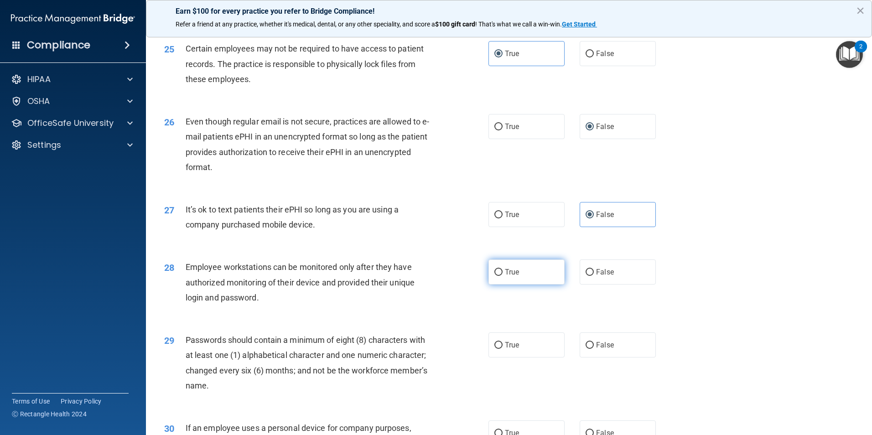
radio input "true"
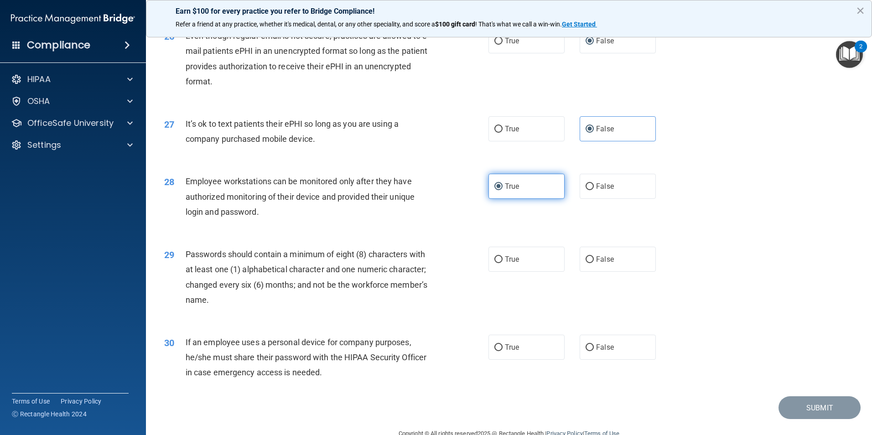
scroll to position [1824, 0]
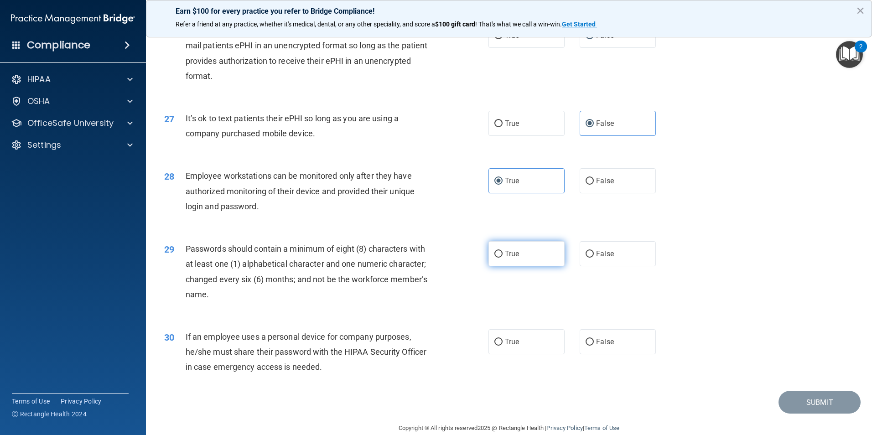
click at [518, 266] on label "True" at bounding box center [526, 253] width 76 height 25
click at [502, 258] on input "True" at bounding box center [498, 254] width 8 height 7
radio input "true"
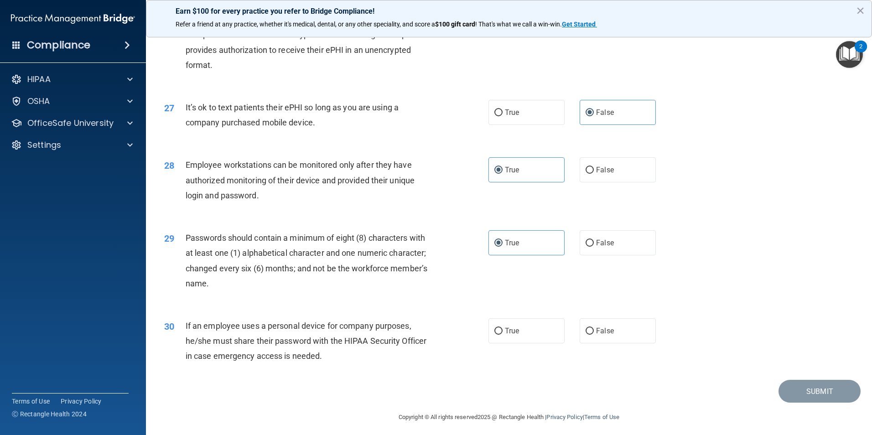
scroll to position [1854, 0]
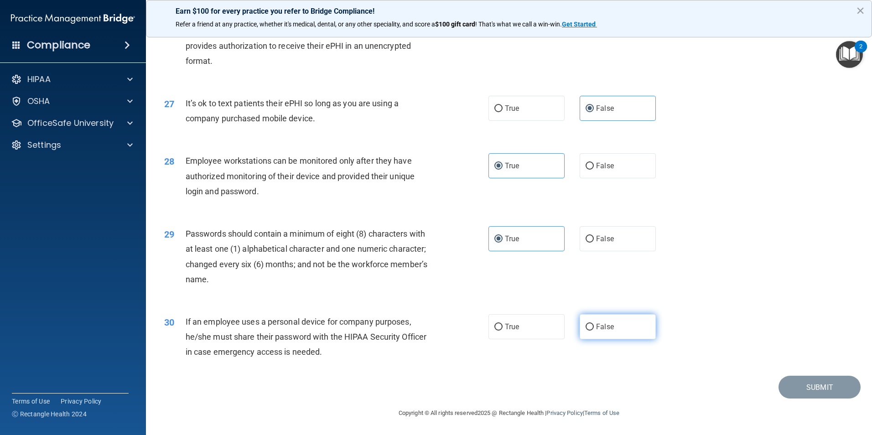
click at [585, 324] on input "False" at bounding box center [589, 327] width 8 height 7
radio input "true"
click at [793, 384] on button "Submit" at bounding box center [819, 387] width 82 height 23
